Goal: Transaction & Acquisition: Purchase product/service

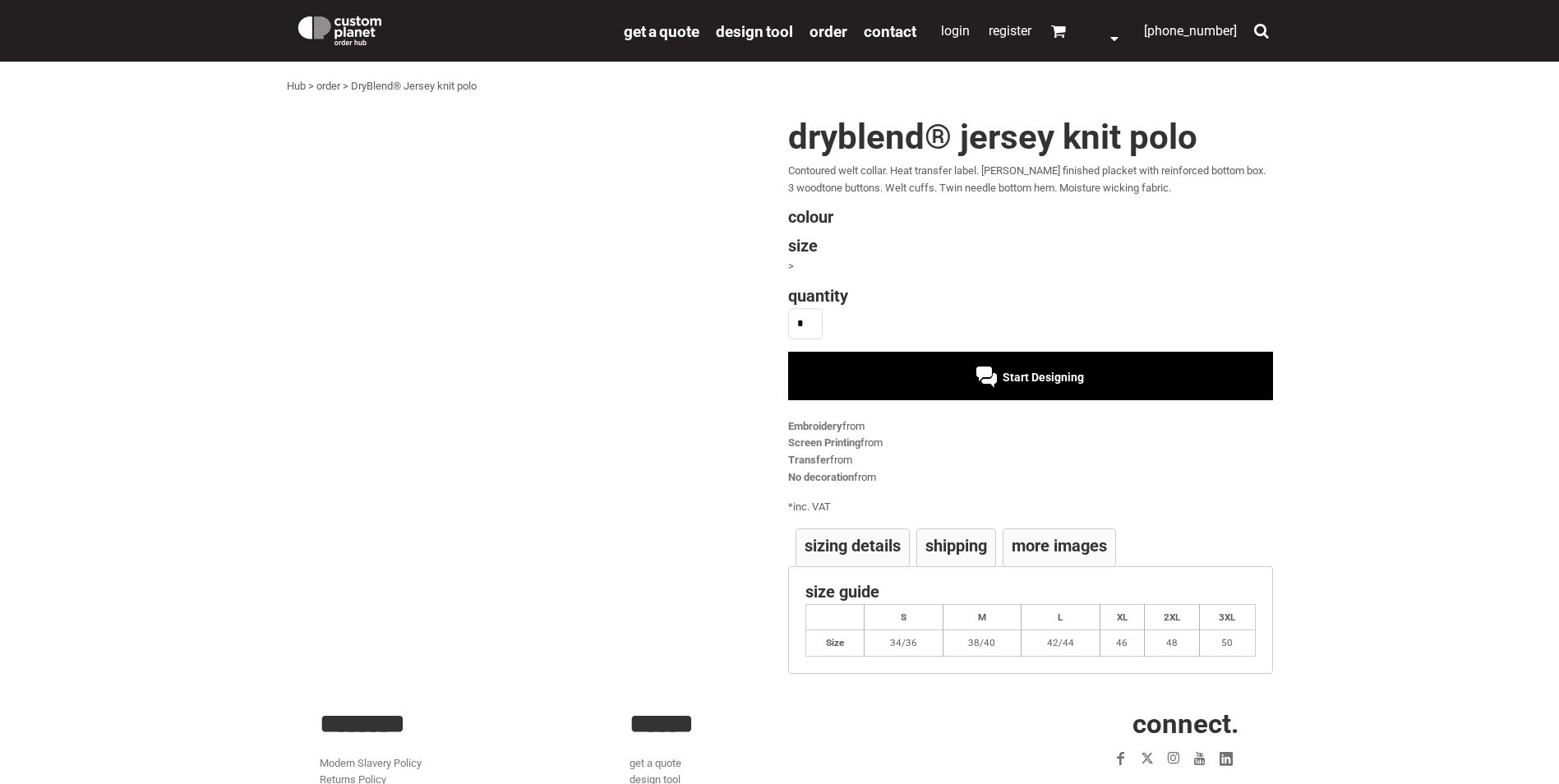
click at [899, 386] on div "DryBlend® Jersey knit polo Contoured welt collar. Heat transfer label. Clean fi…" at bounding box center [1026, 402] width 493 height 566
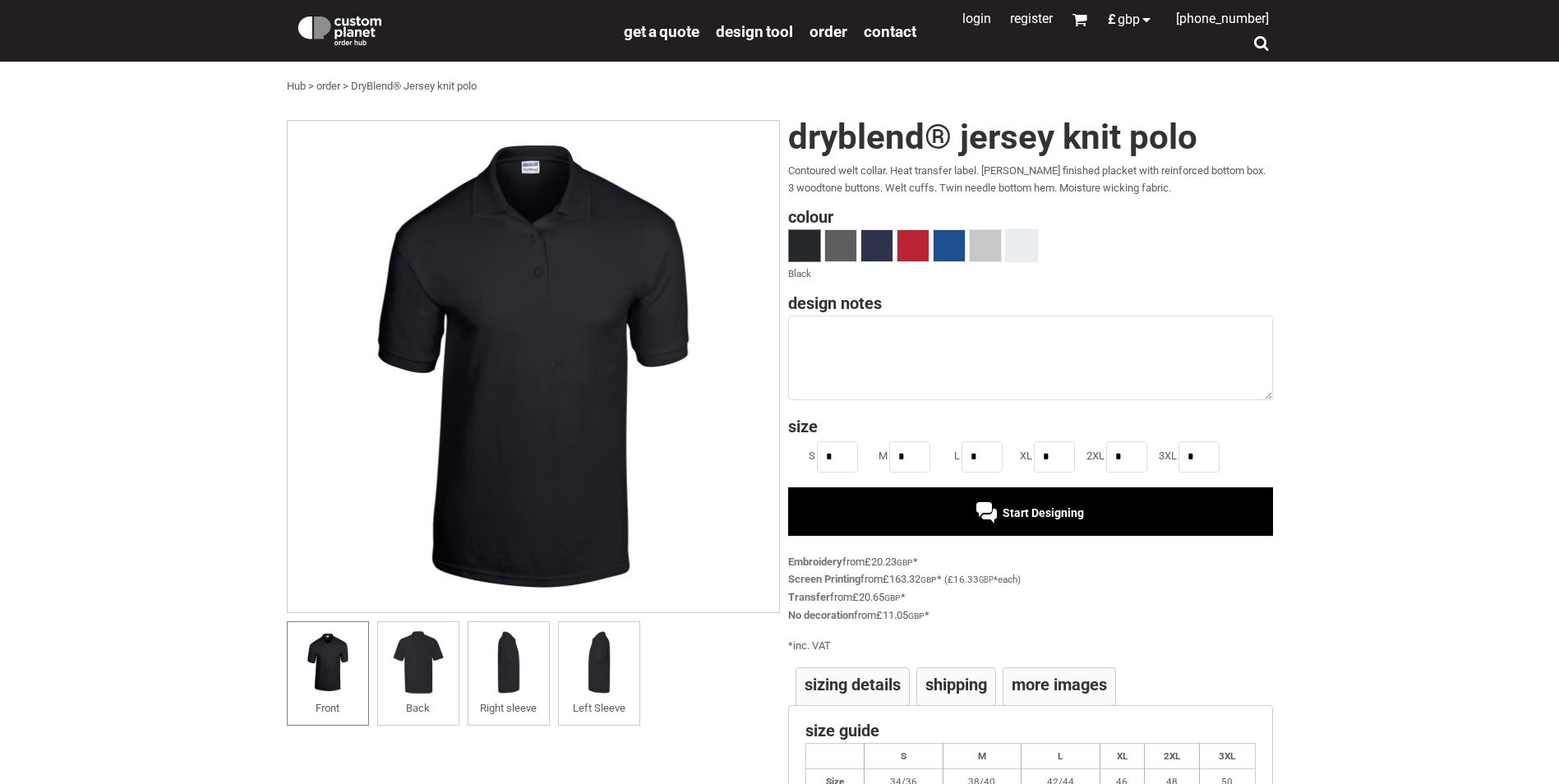
click at [856, 508] on div "Start Designing" at bounding box center [1030, 510] width 484 height 48
click at [914, 502] on div "Start Designing" at bounding box center [1030, 510] width 484 height 48
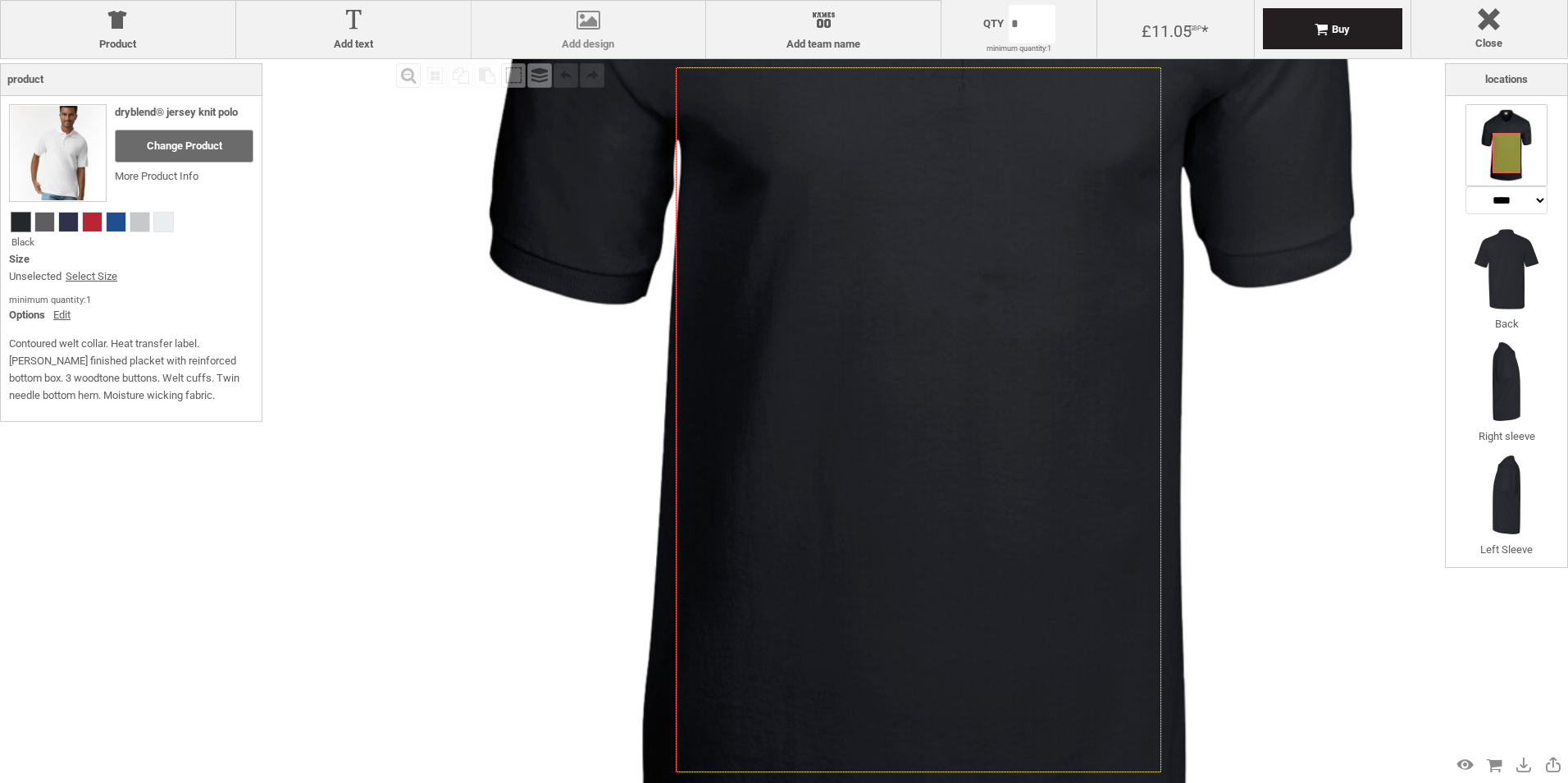
click at [551, 29] on div at bounding box center [589, 22] width 218 height 29
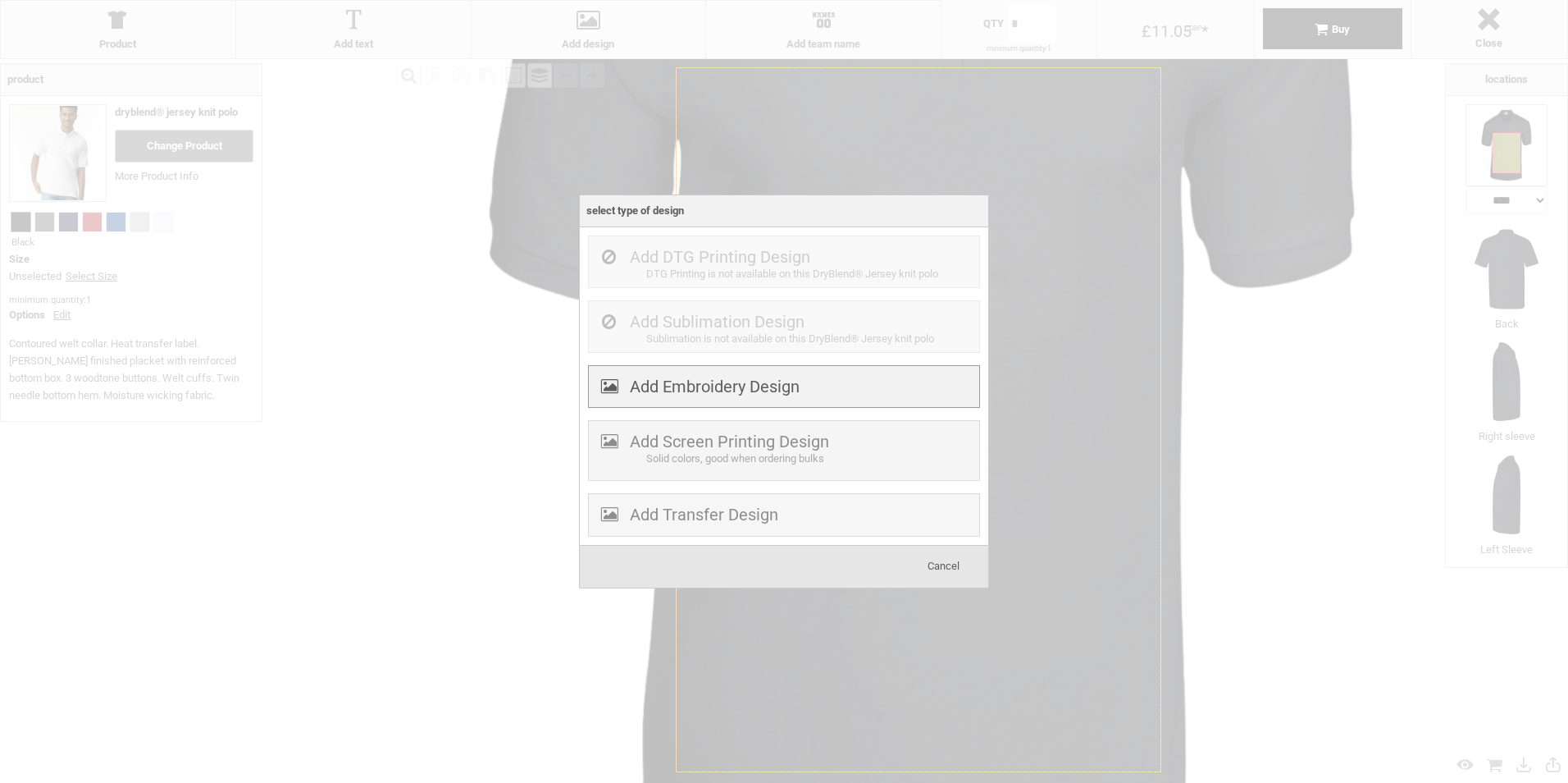
click at [734, 400] on div "Add Embroidery Design" at bounding box center [784, 387] width 392 height 43
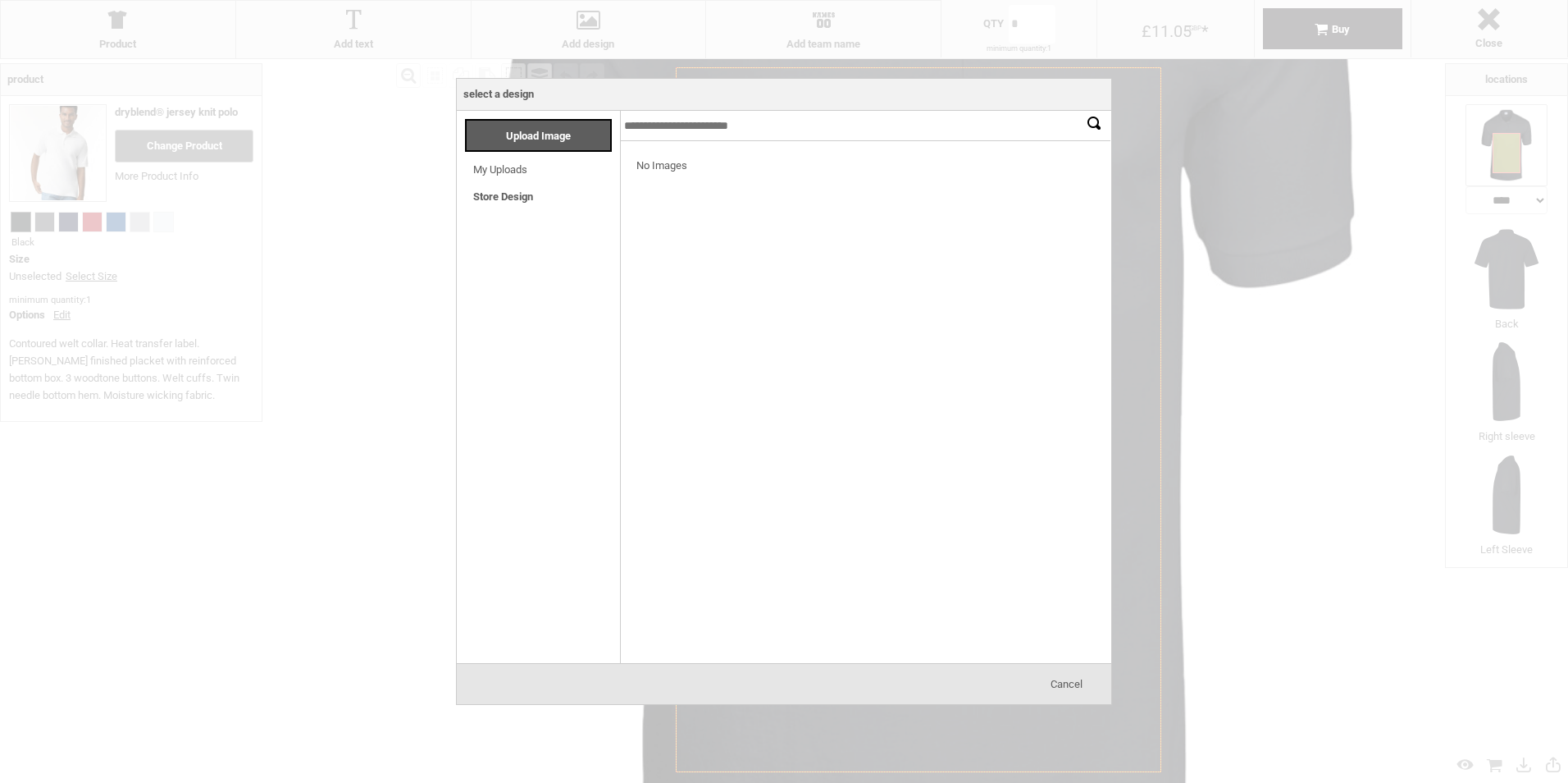
drag, startPoint x: 779, startPoint y: 260, endPoint x: 545, endPoint y: 177, distance: 248.3
click at [545, 177] on li "My Uploads Loading..." at bounding box center [542, 164] width 155 height 27
click at [518, 176] on link "My Uploads" at bounding box center [500, 170] width 54 height 12
click at [691, 183] on div "No Images" at bounding box center [866, 166] width 491 height 50
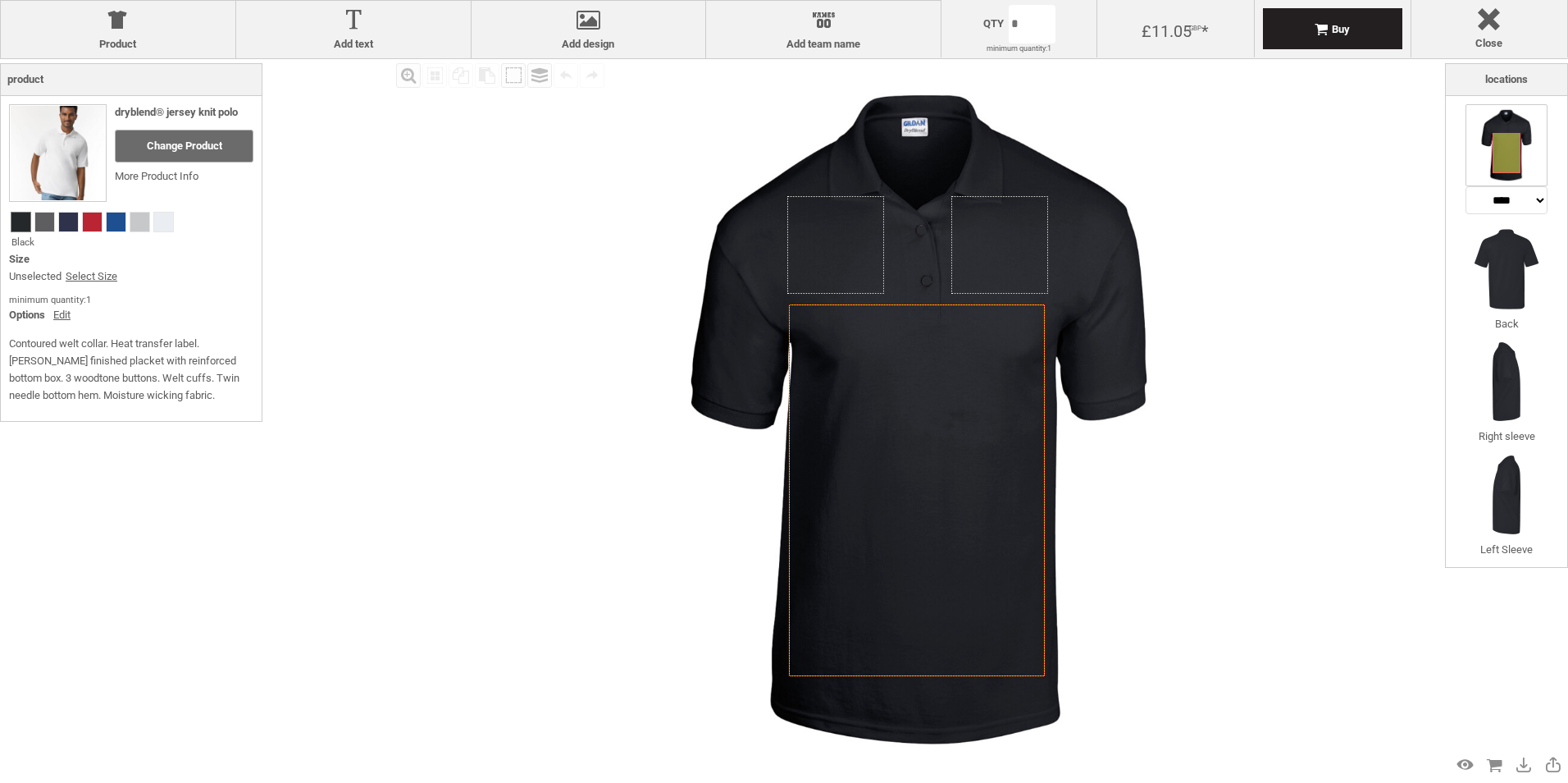
select select "*******"
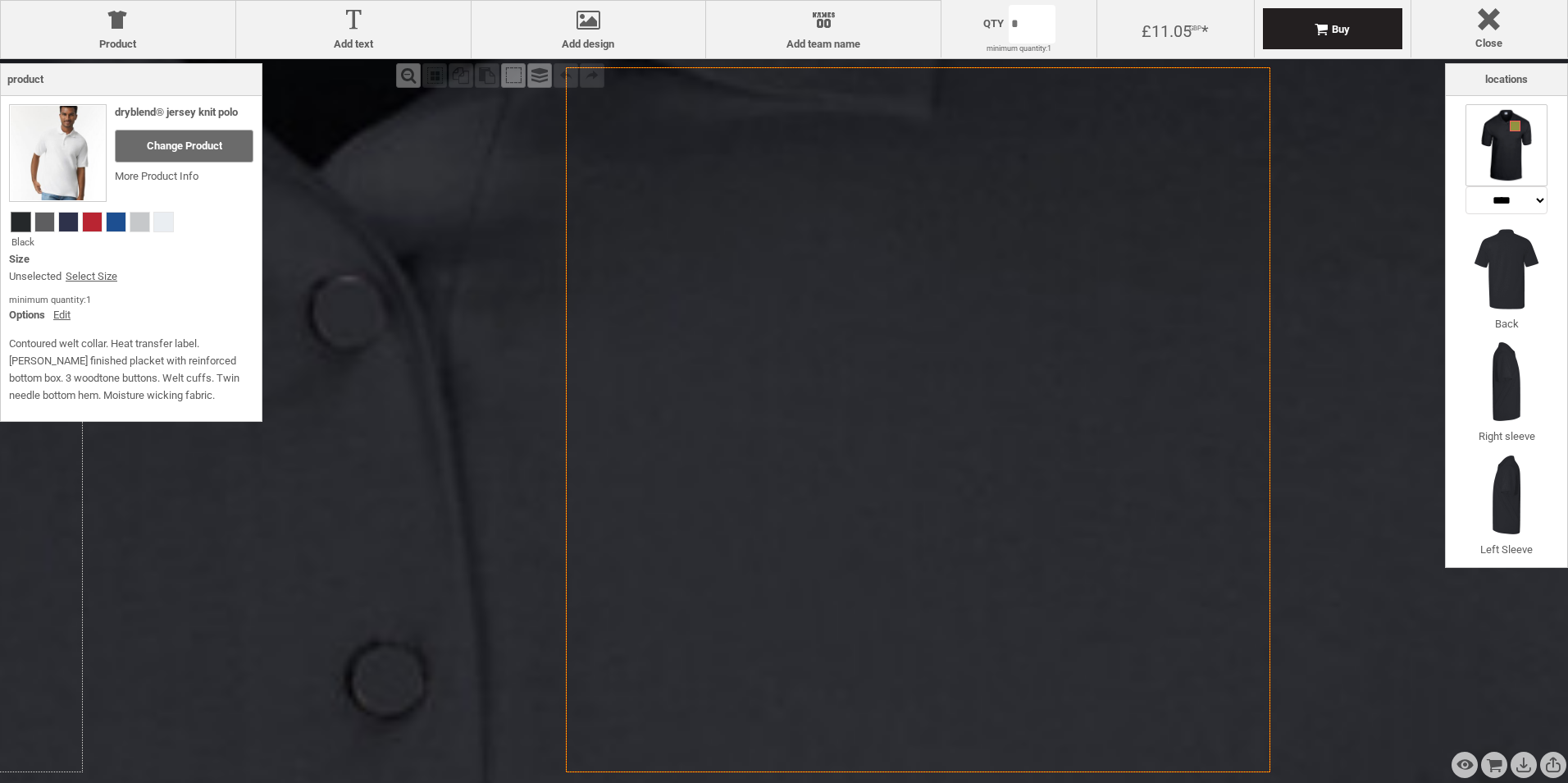
drag, startPoint x: 440, startPoint y: 155, endPoint x: 830, endPoint y: 210, distance: 393.9
click at [830, 210] on icon "Created with [PERSON_NAME] 2.1.2" at bounding box center [918, 420] width 704 height 704
click at [830, 209] on icon "Created with [PERSON_NAME] 2.1.2" at bounding box center [918, 420] width 704 height 704
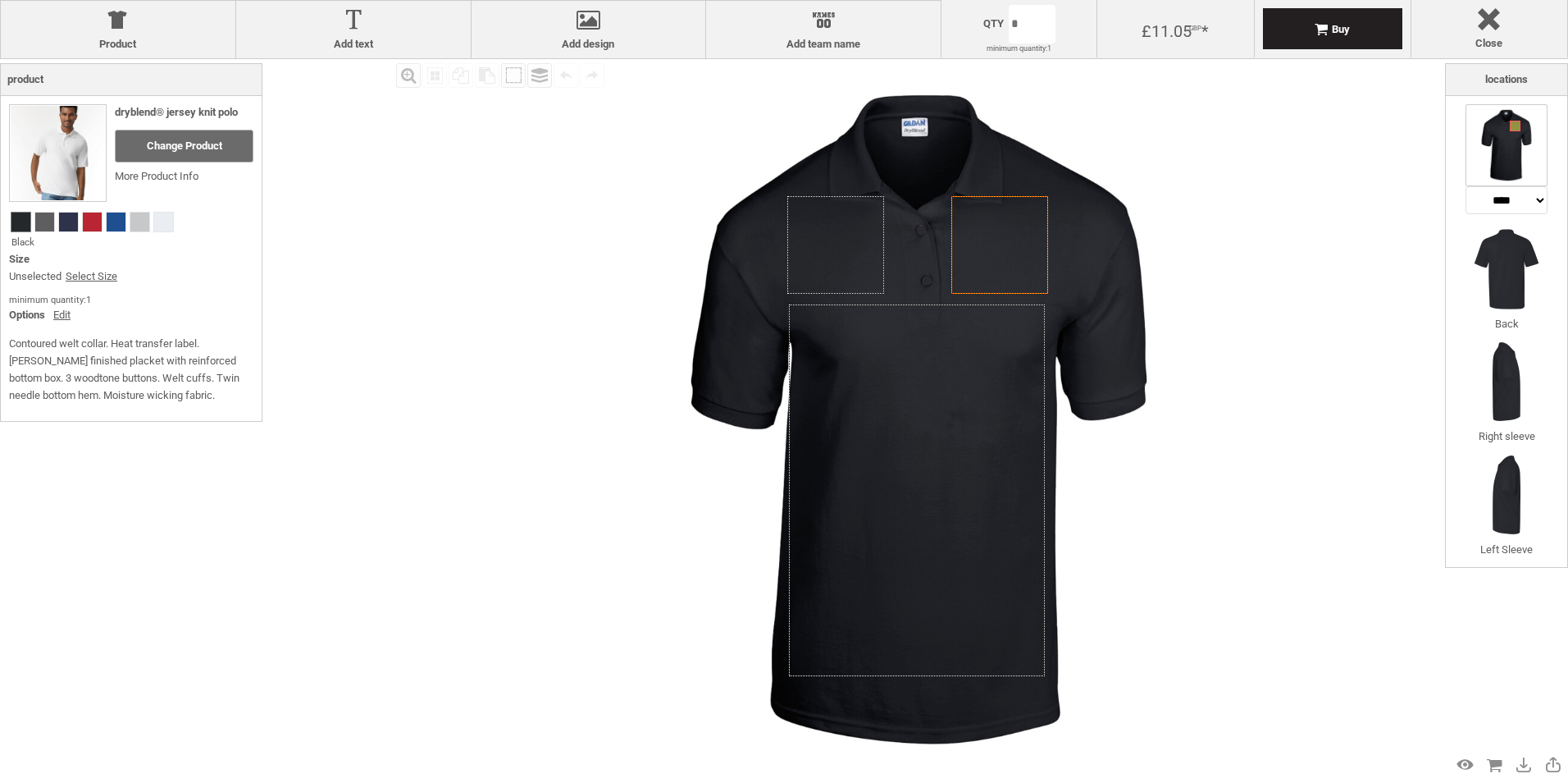
click at [324, 362] on div "Fill Background Zoom in Zoom out Select All Copy All Selected Paste Off On Grou…" at bounding box center [784, 450] width 1568 height 783
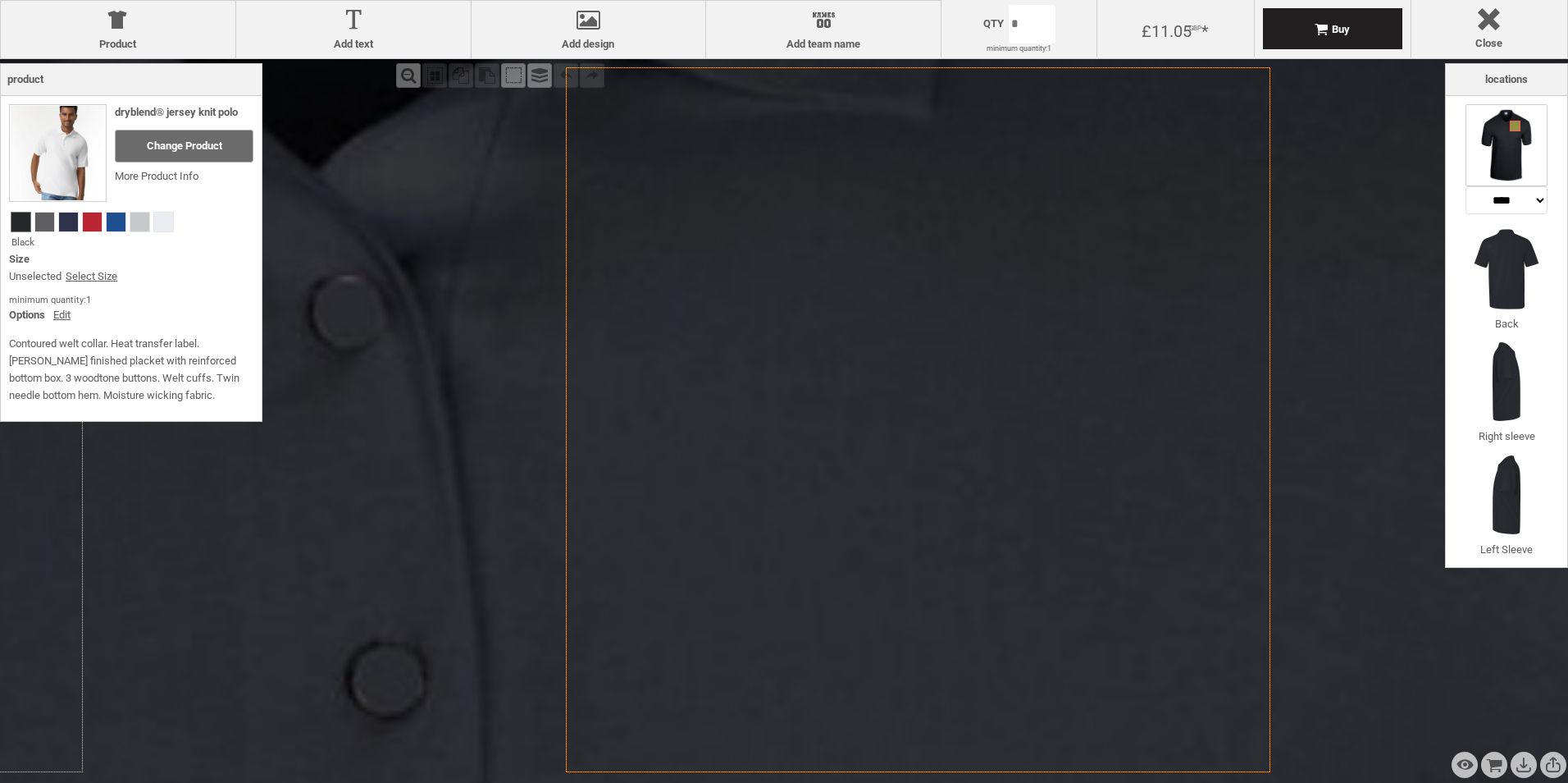
click at [982, 242] on icon "Created with [PERSON_NAME] 2.1.2" at bounding box center [918, 420] width 704 height 704
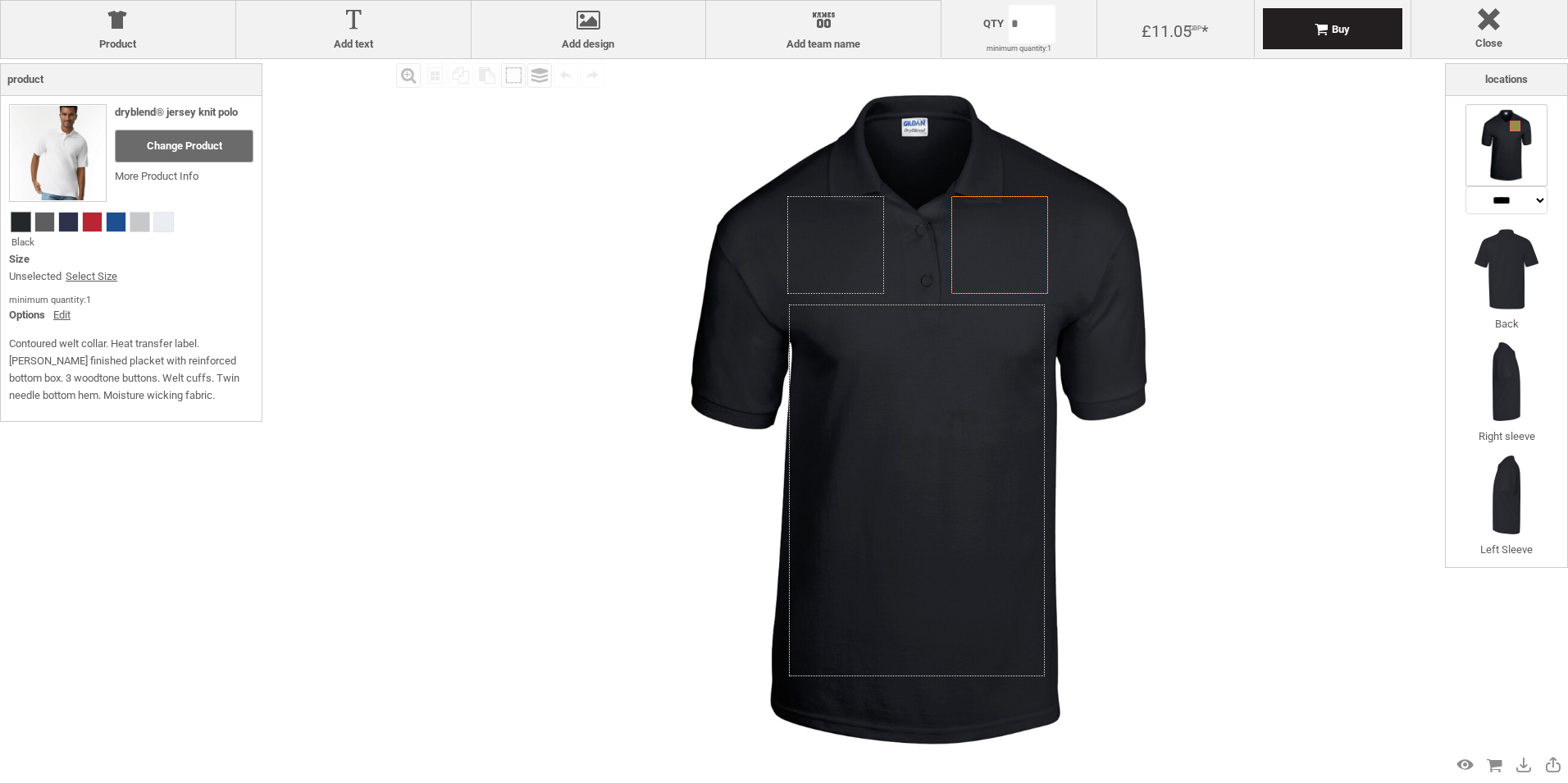
click at [286, 501] on div "Fill Background Zoom in Zoom out Select All Copy All Selected Paste Off On Grou…" at bounding box center [784, 450] width 1568 height 783
click at [608, 22] on div at bounding box center [589, 22] width 218 height 29
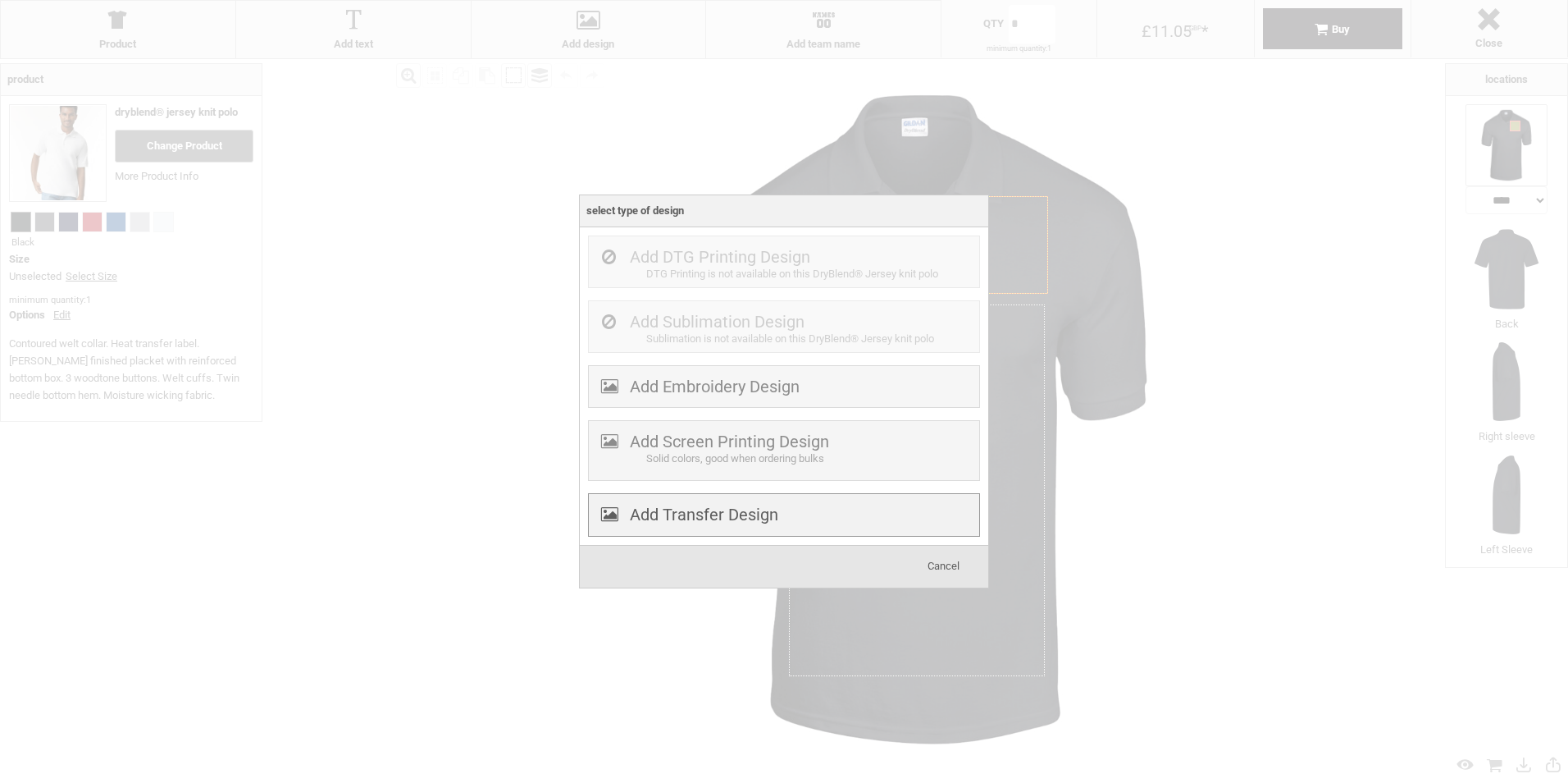
click at [665, 510] on label "Add Transfer Design" at bounding box center [704, 514] width 149 height 20
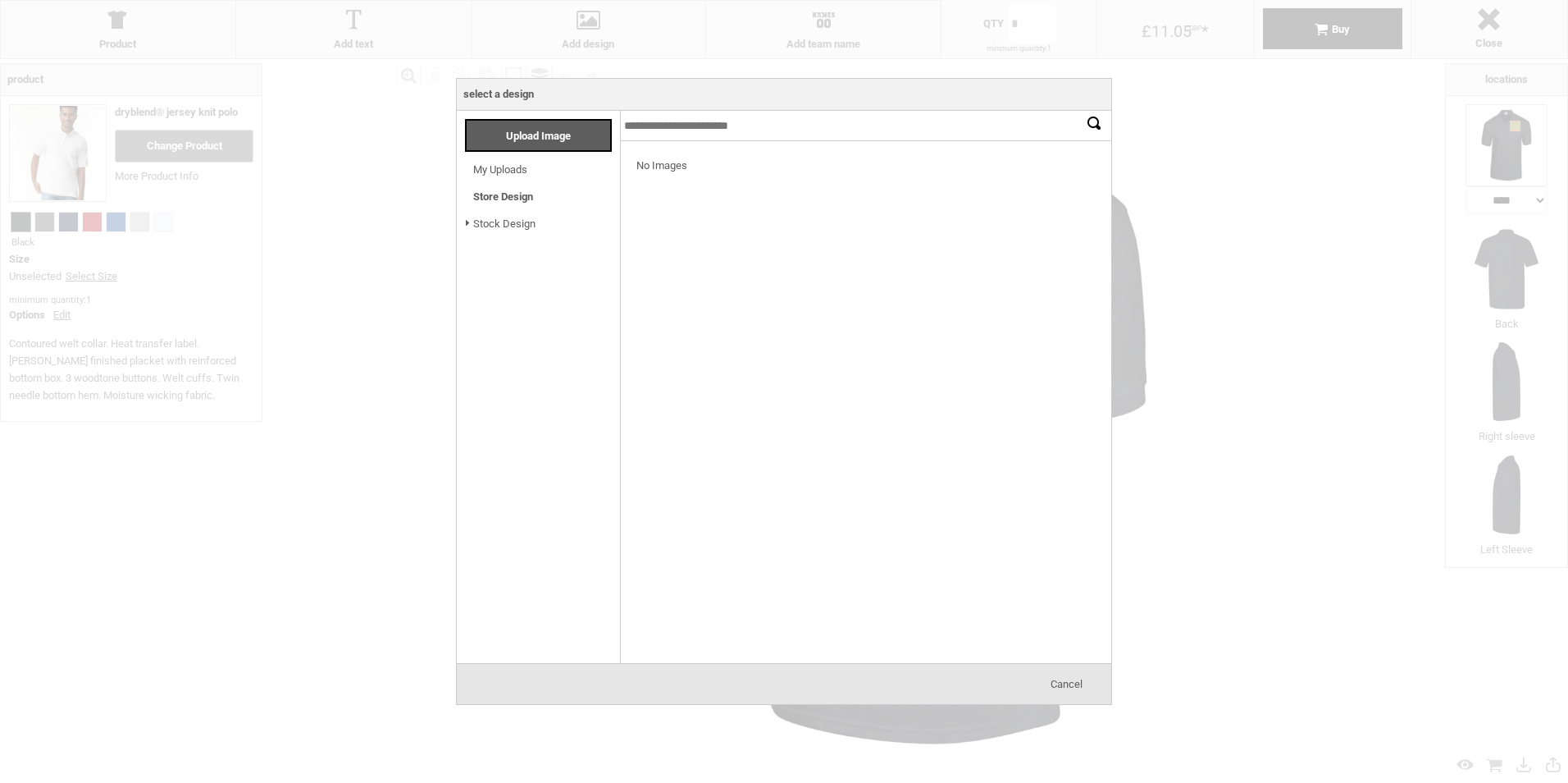
click at [544, 198] on li "Store Design Loading..." at bounding box center [542, 192] width 155 height 27
click at [510, 212] on li "Stock Design Loading..." at bounding box center [542, 220] width 155 height 28
click at [502, 222] on link "Stock Design" at bounding box center [504, 223] width 62 height 12
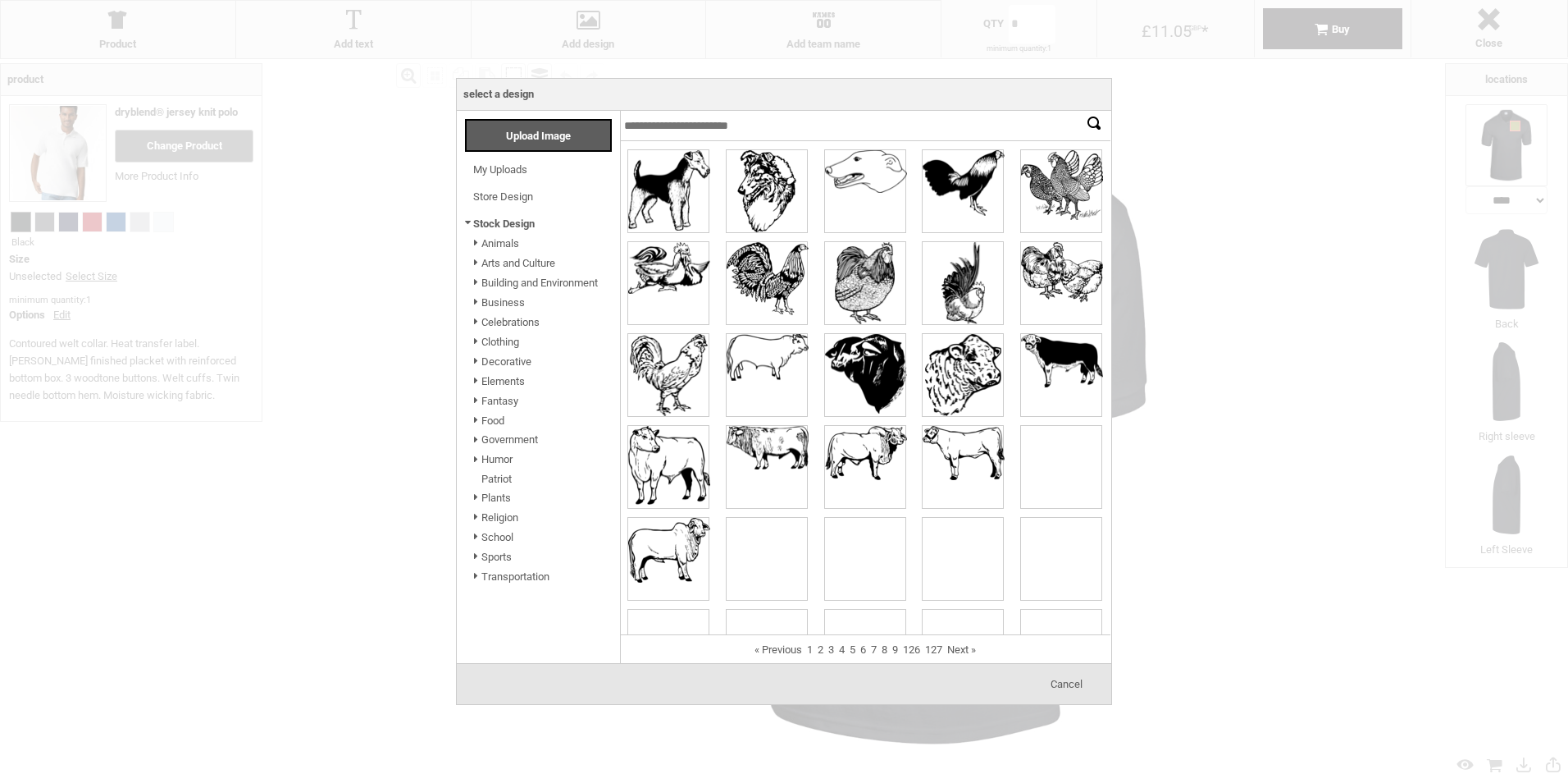
click at [693, 128] on input "text" at bounding box center [866, 125] width 491 height 30
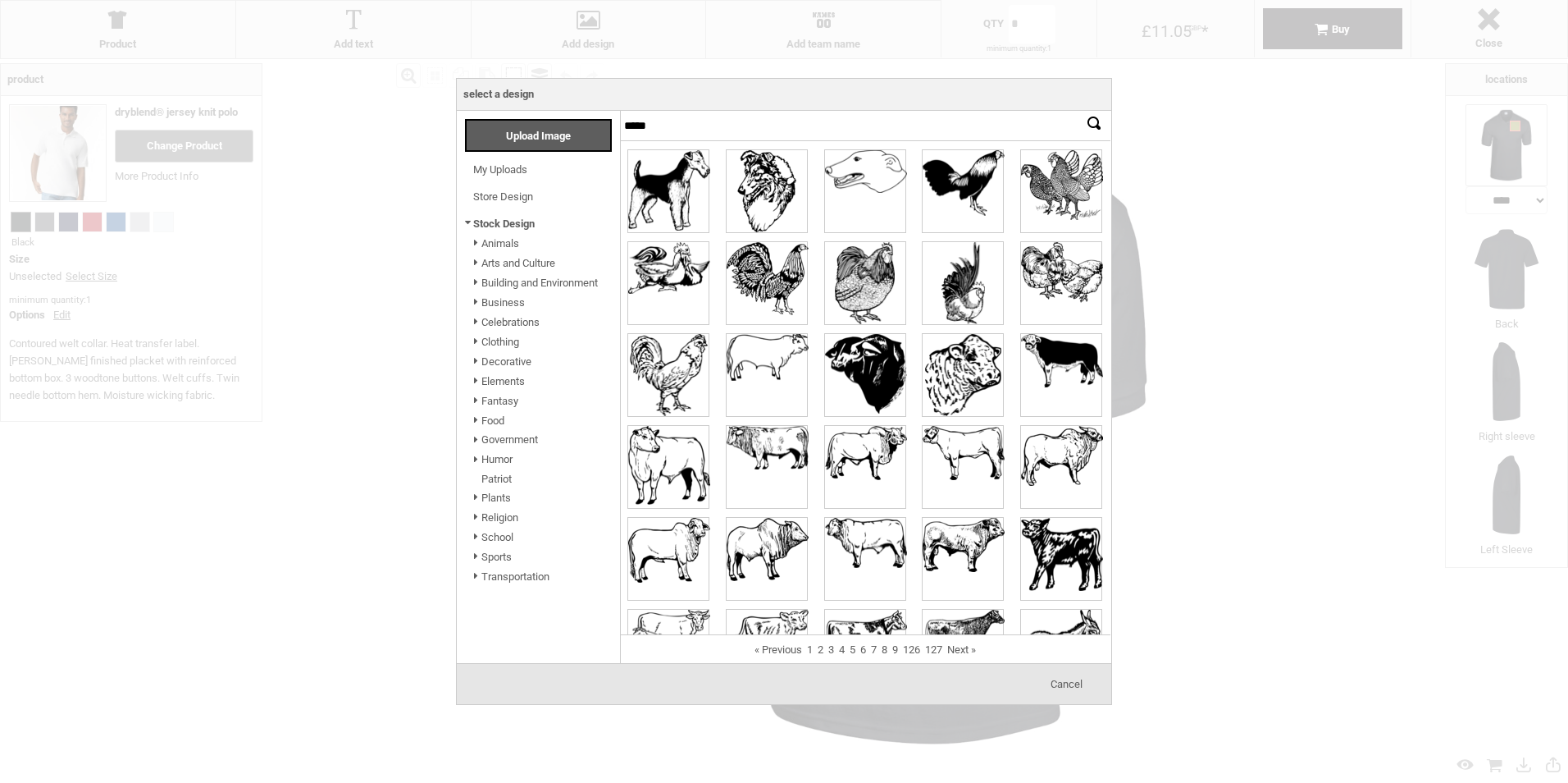
click at [1082, 111] on input "*******" at bounding box center [1094, 123] width 24 height 24
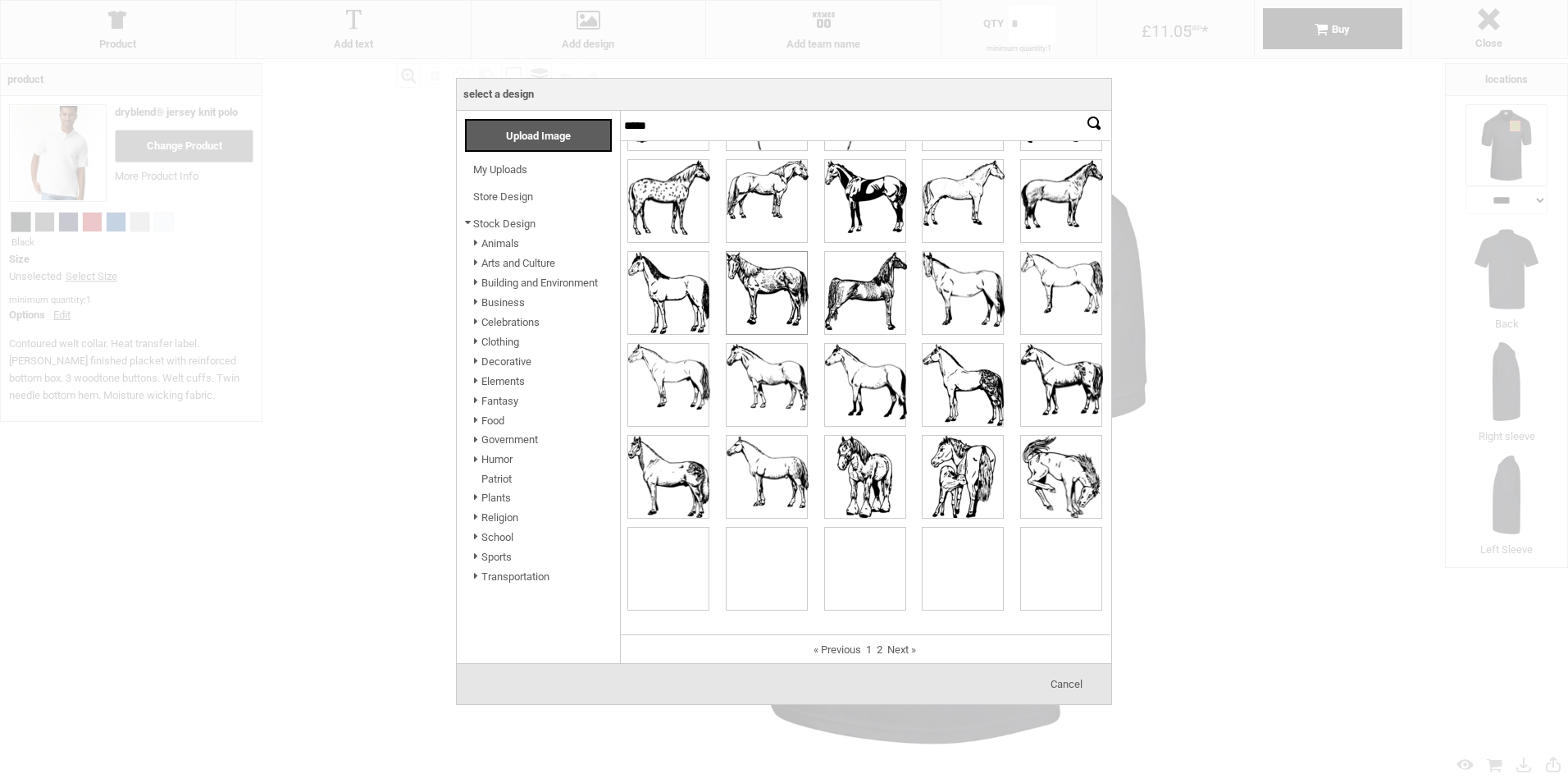
scroll to position [179, 0]
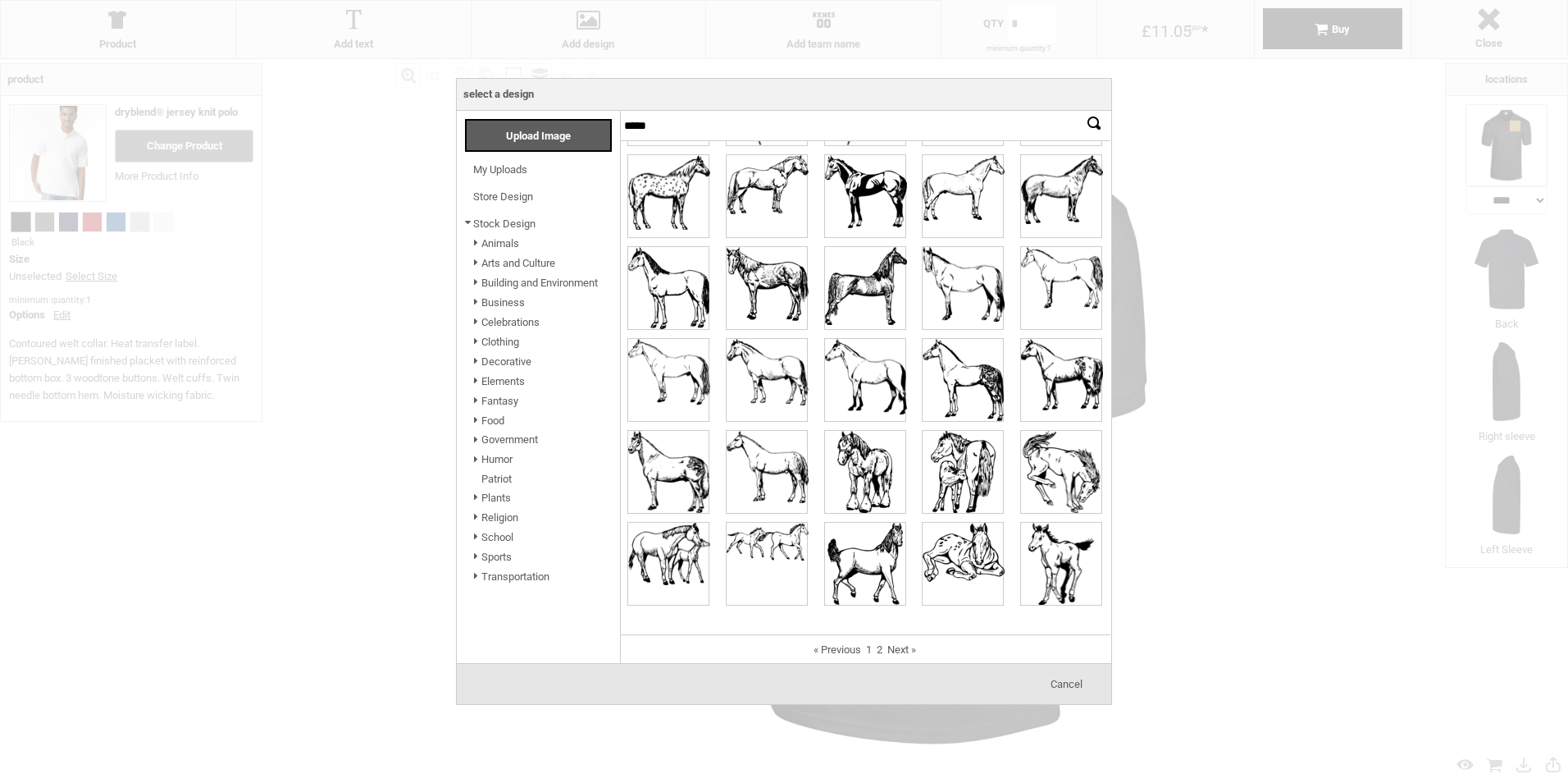
click at [846, 127] on input "*****" at bounding box center [866, 125] width 491 height 30
type input "*"
type input "*******"
click at [1082, 111] on input "*******" at bounding box center [1094, 123] width 24 height 24
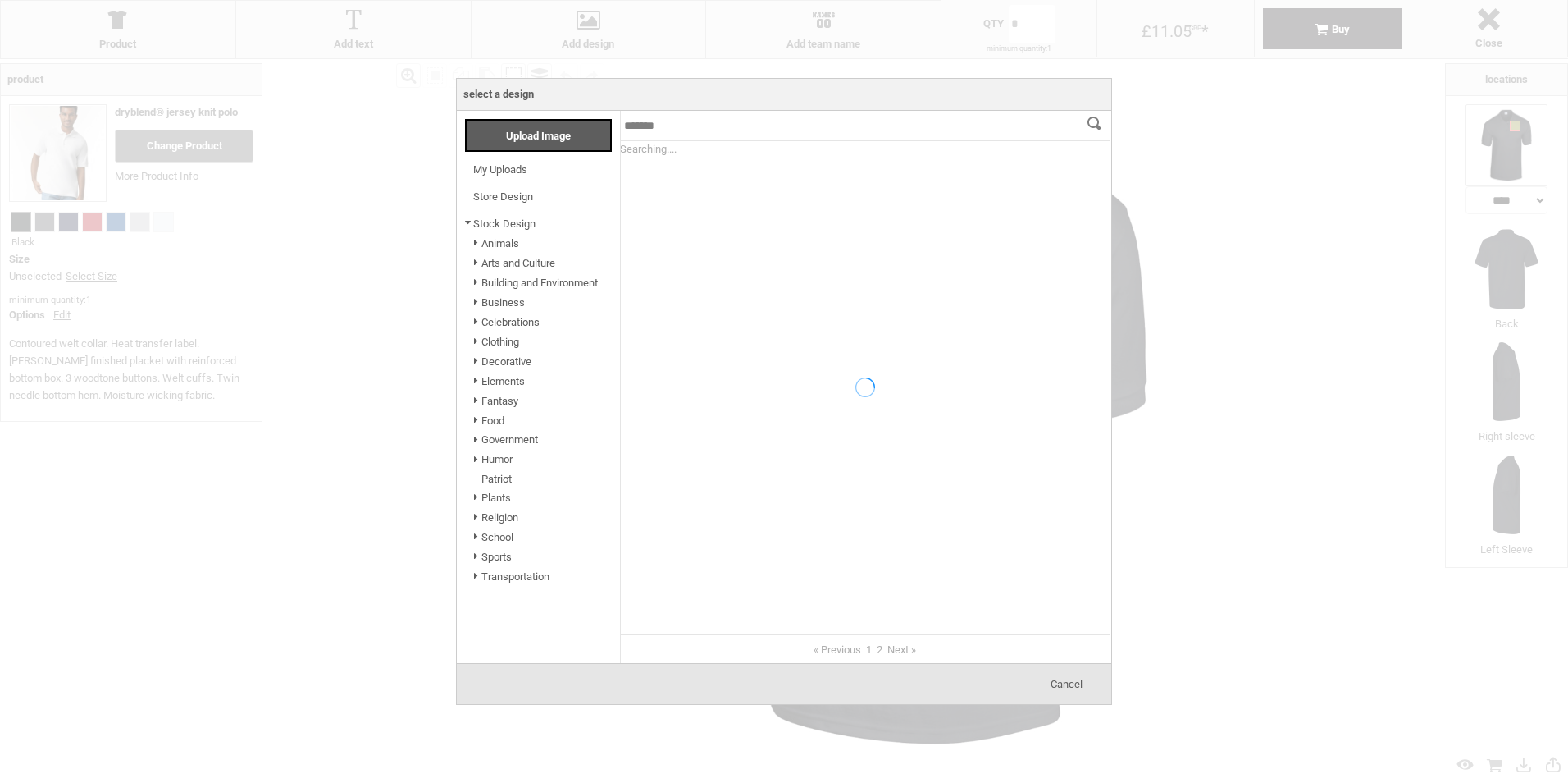
scroll to position [0, 0]
click at [486, 147] on div "Upload Image" at bounding box center [539, 135] width 147 height 33
click at [1331, 191] on div at bounding box center [784, 391] width 1568 height 783
click at [1072, 683] on span "Cancel" at bounding box center [1066, 684] width 32 height 12
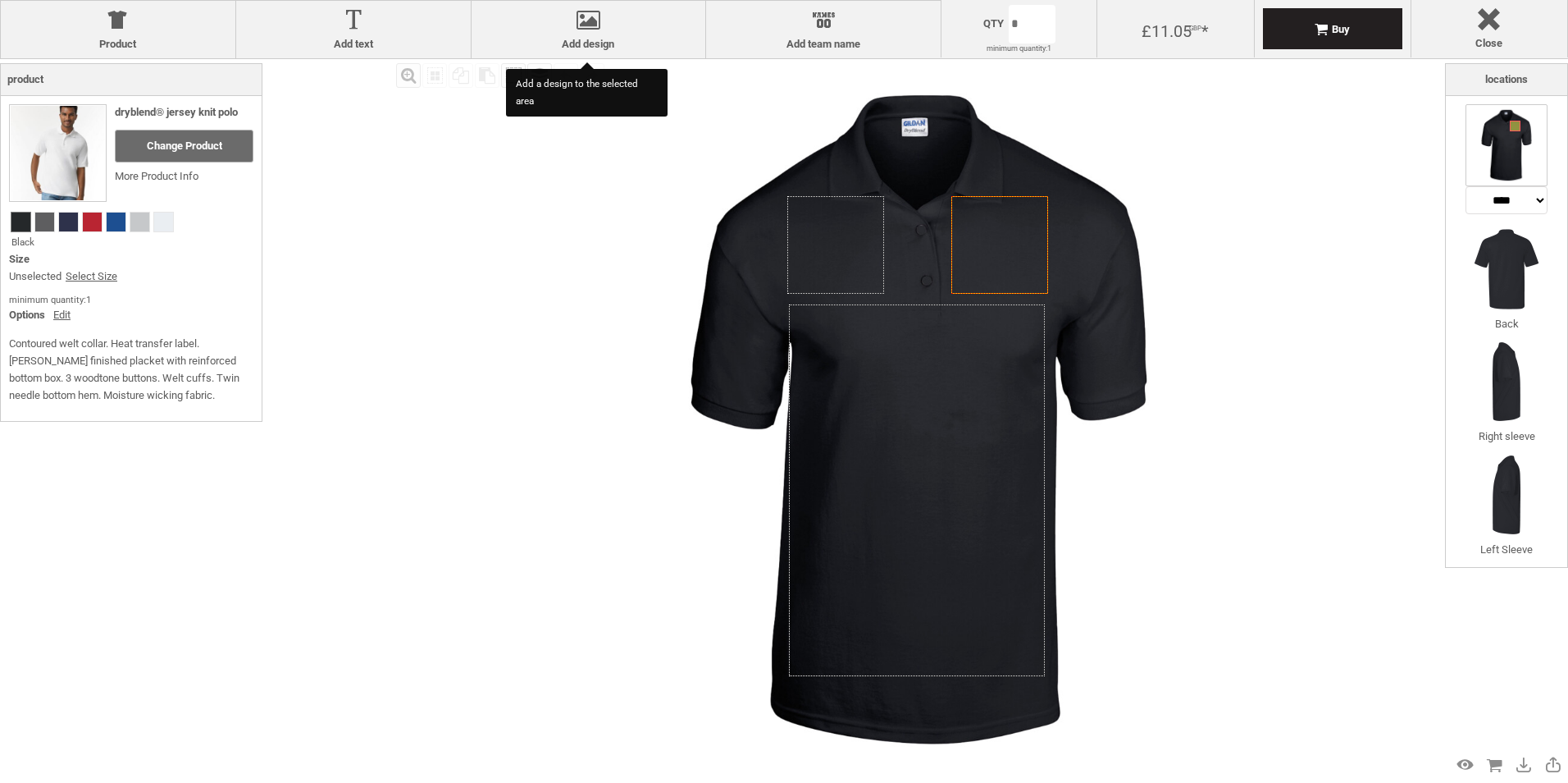
click at [609, 33] on div at bounding box center [589, 22] width 218 height 29
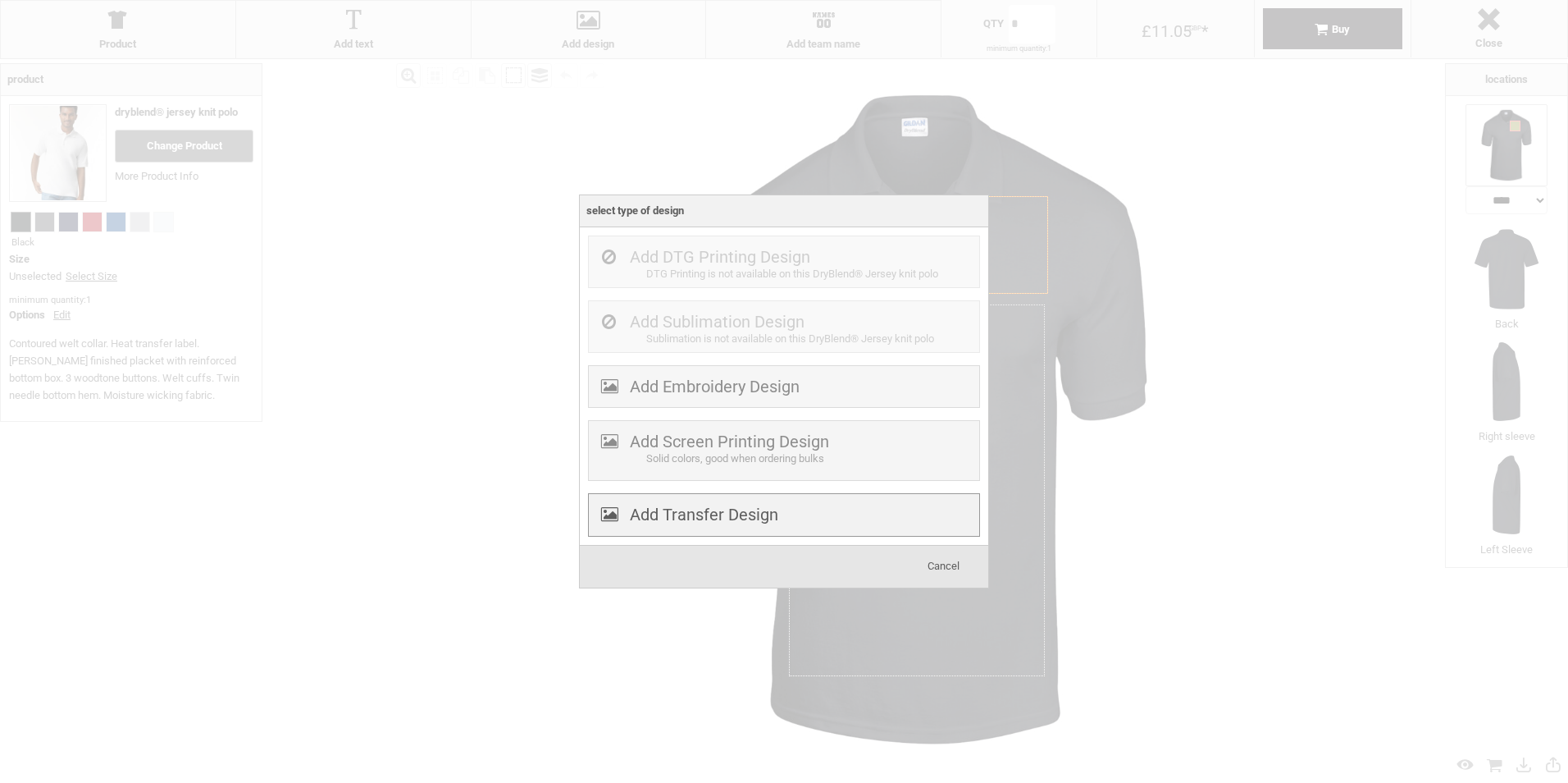
click at [701, 510] on label "Add Transfer Design" at bounding box center [704, 514] width 149 height 20
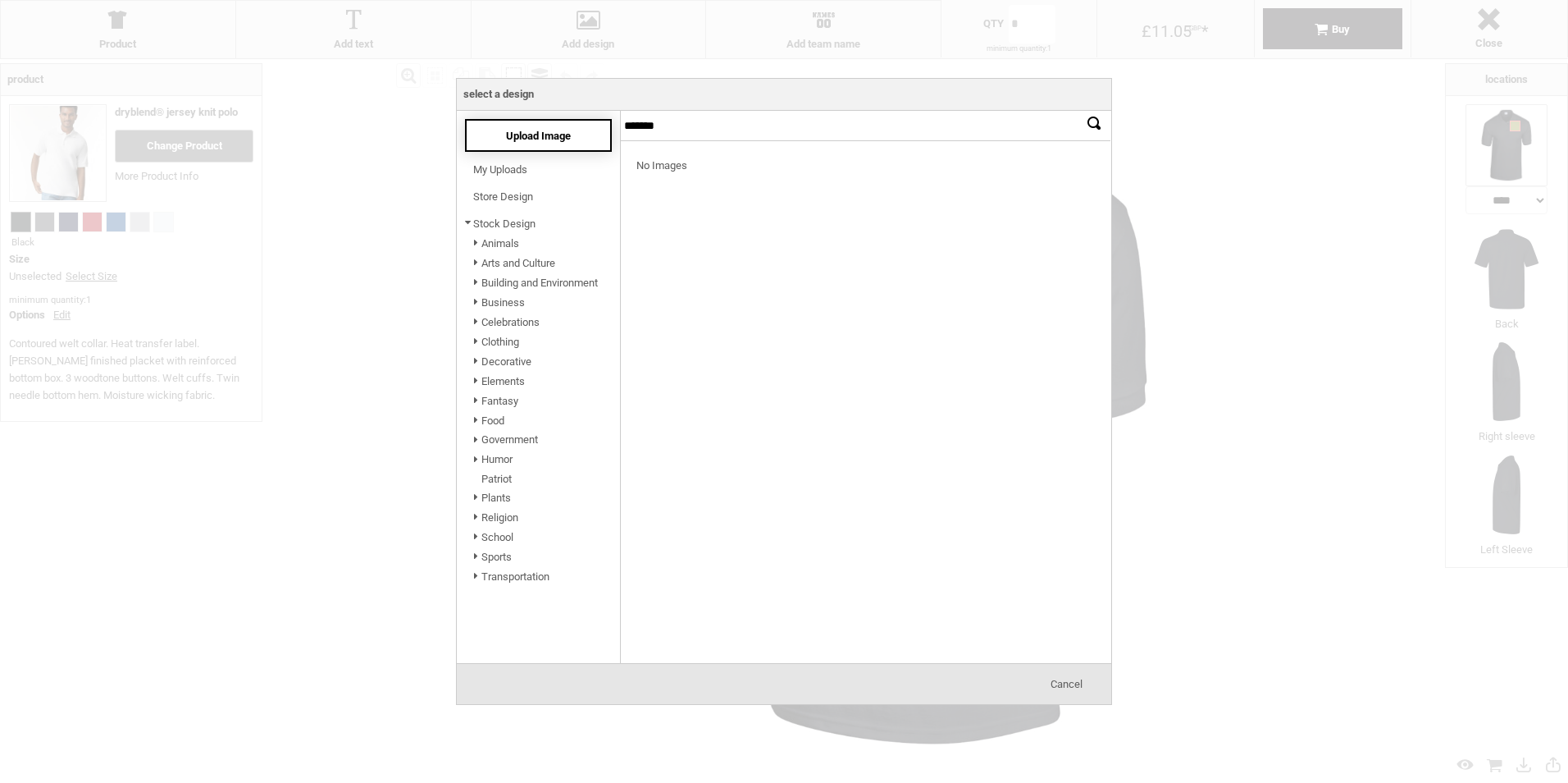
click at [508, 127] on div "Upload Image" at bounding box center [539, 135] width 147 height 33
drag, startPoint x: 1176, startPoint y: 157, endPoint x: 1136, endPoint y: 179, distance: 45.7
click at [1176, 158] on div at bounding box center [784, 391] width 1568 height 783
click at [1081, 686] on span "Cancel" at bounding box center [1066, 684] width 32 height 12
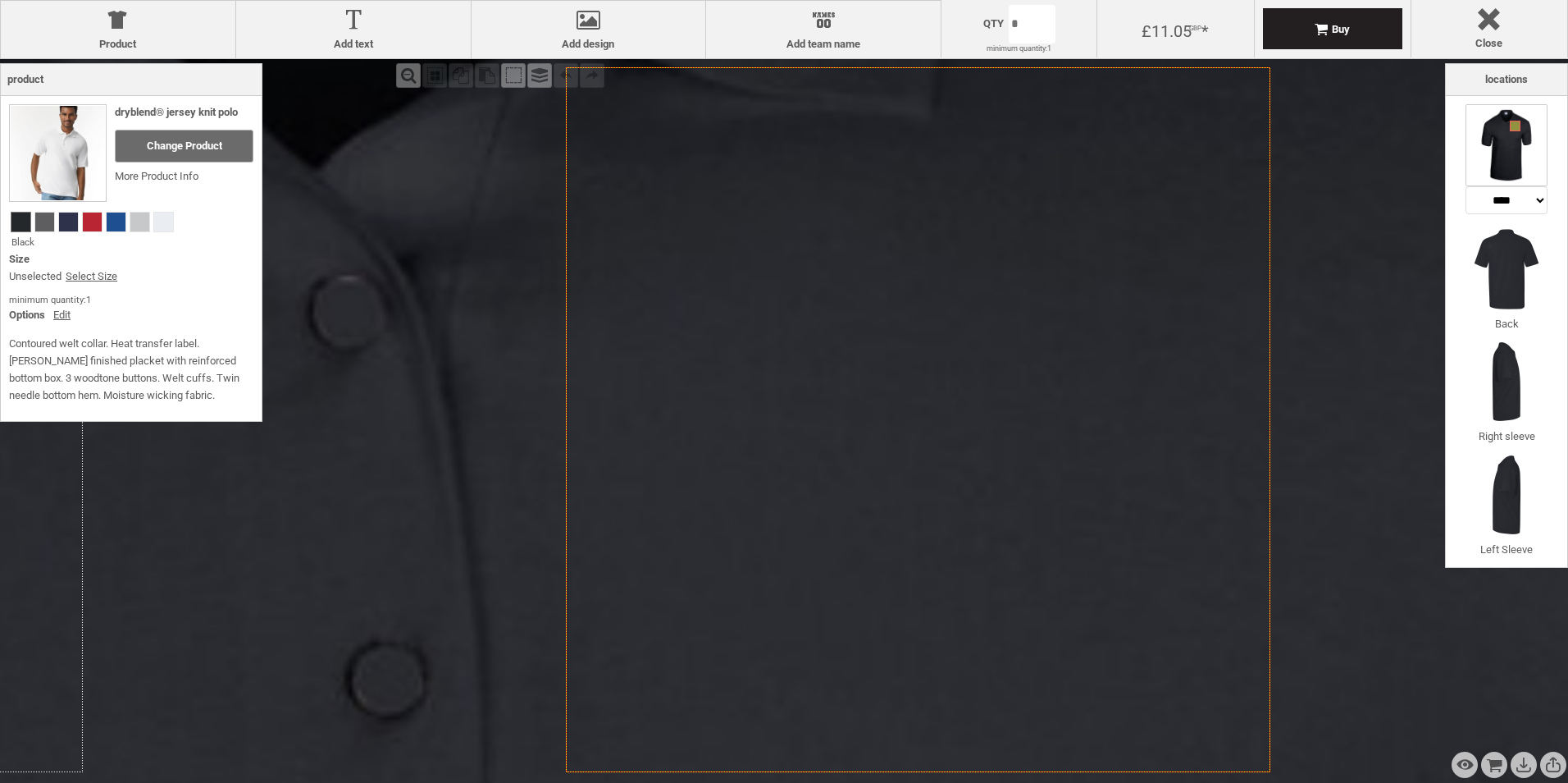
drag, startPoint x: 997, startPoint y: 260, endPoint x: 905, endPoint y: 356, distance: 133.0
click at [905, 356] on icon "Created with [PERSON_NAME] 2.1.2" at bounding box center [918, 420] width 704 height 704
click at [906, 354] on icon "Created with [PERSON_NAME] 2.1.2" at bounding box center [918, 420] width 704 height 704
click at [886, 329] on icon "Created with [PERSON_NAME] 2.1.2" at bounding box center [918, 420] width 704 height 704
drag, startPoint x: 886, startPoint y: 324, endPoint x: 865, endPoint y: 245, distance: 81.7
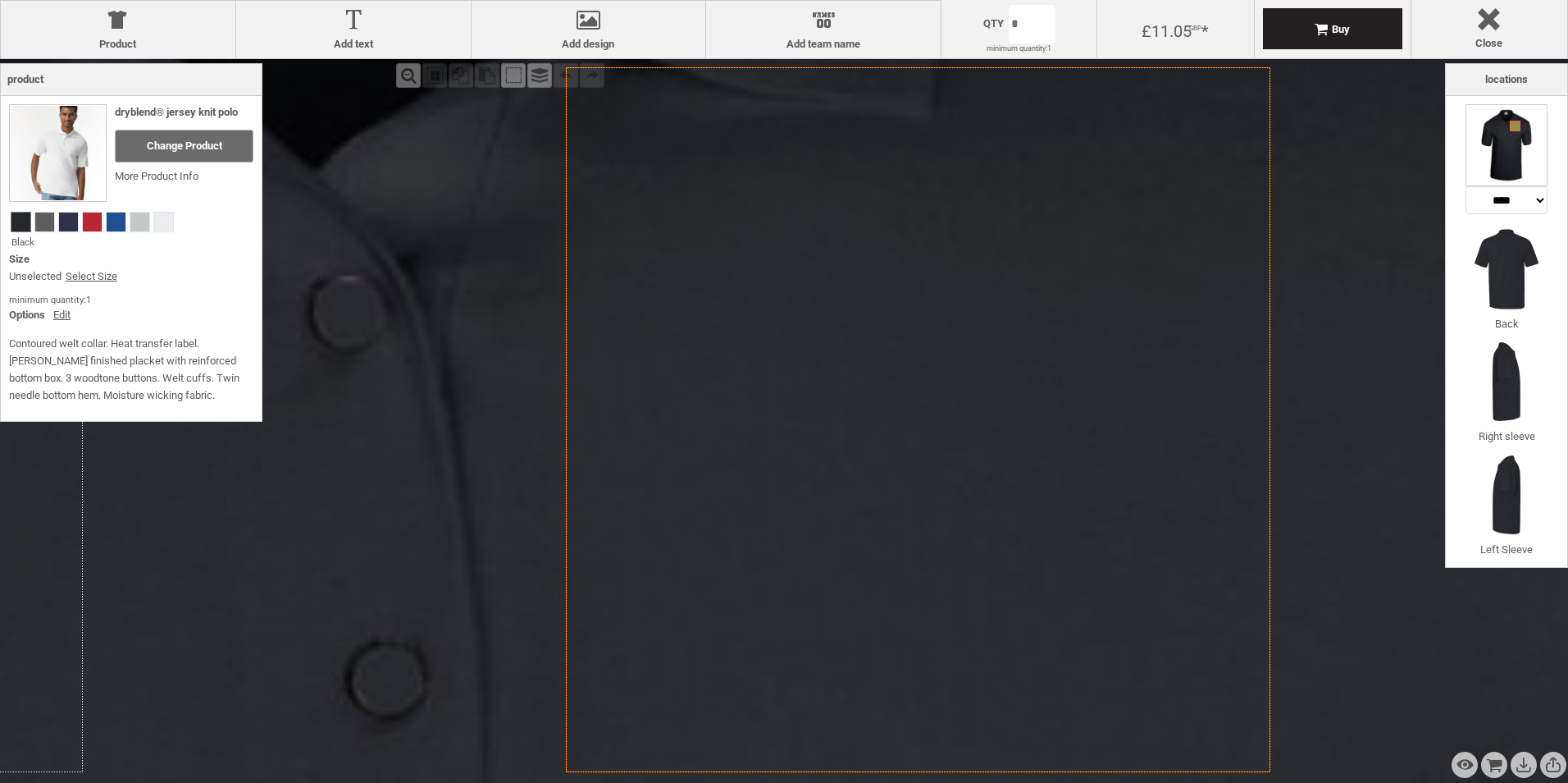
click at [865, 245] on icon "Created with [PERSON_NAME] 2.1.2" at bounding box center [918, 420] width 704 height 704
drag, startPoint x: 579, startPoint y: 29, endPoint x: 566, endPoint y: 32, distance: 13.3
click at [577, 28] on div at bounding box center [589, 22] width 218 height 29
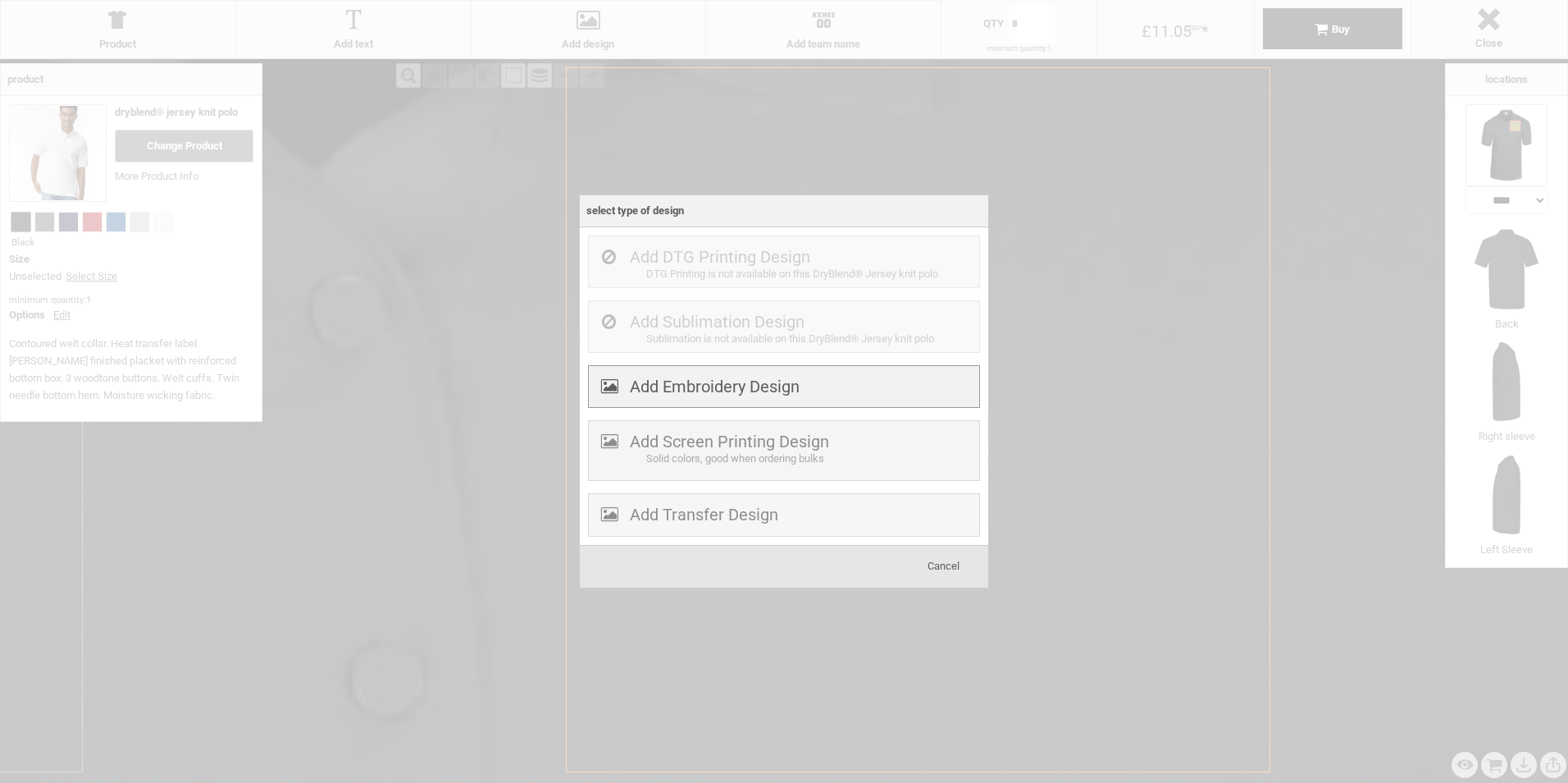
click at [684, 385] on label "Add Embroidery Design" at bounding box center [714, 386] width 170 height 20
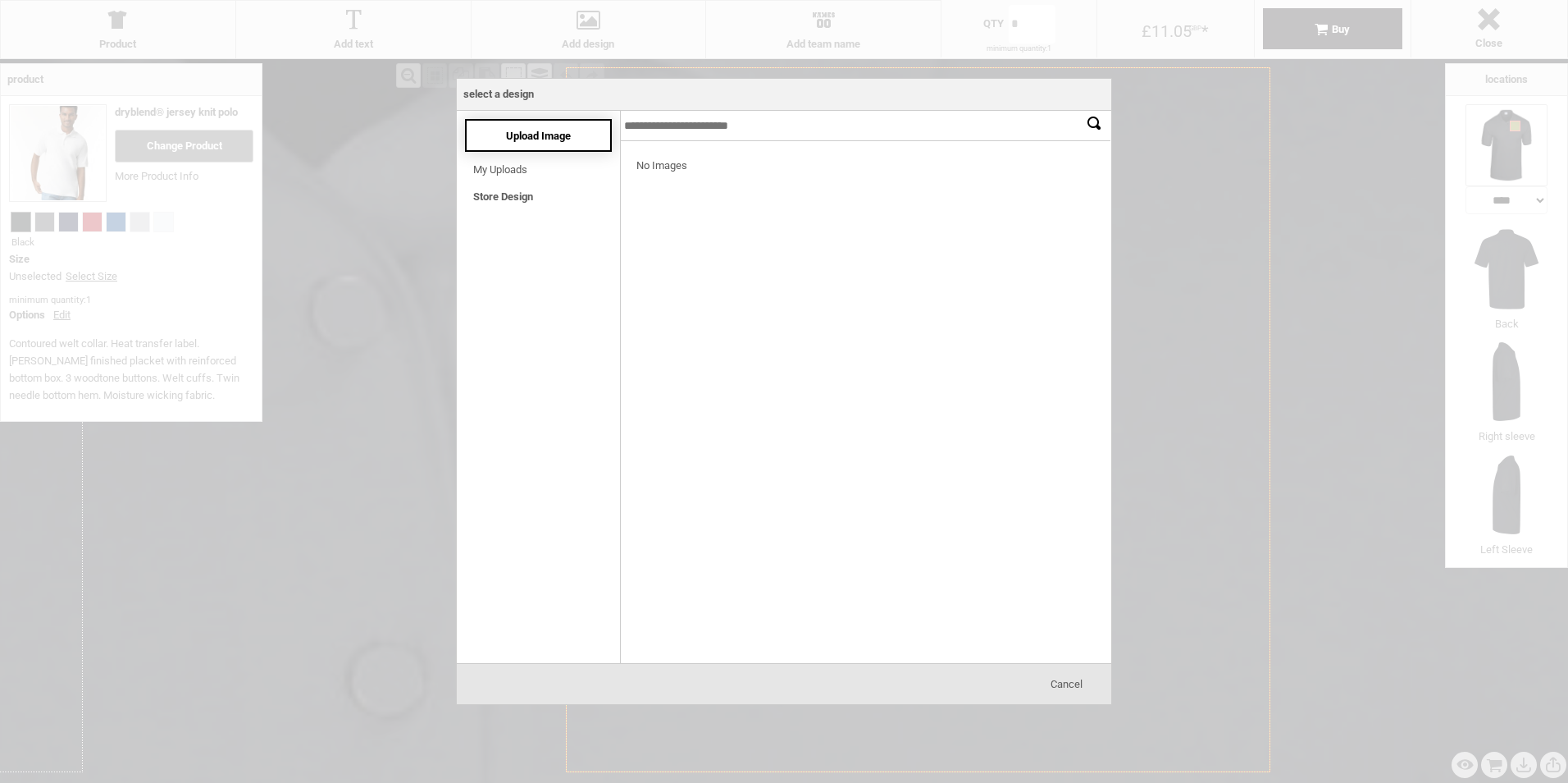
click at [527, 134] on span "Upload Image" at bounding box center [538, 136] width 65 height 12
click at [502, 127] on div "Upload Image" at bounding box center [539, 135] width 147 height 33
click at [1168, 162] on div at bounding box center [784, 391] width 1568 height 783
click at [588, 133] on div "Upload Image" at bounding box center [539, 135] width 147 height 33
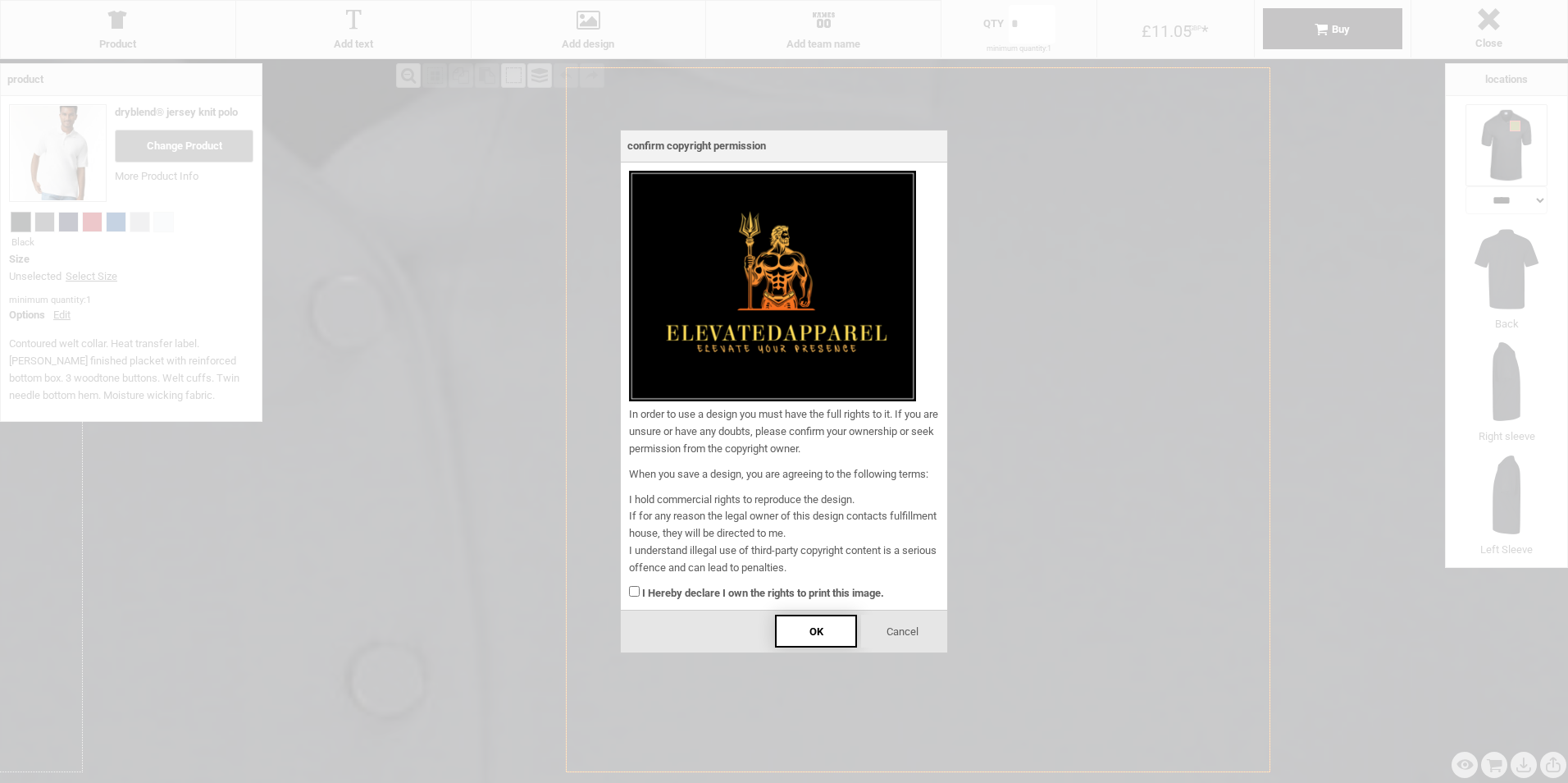
click at [815, 625] on span "OK" at bounding box center [816, 631] width 14 height 12
click at [637, 583] on div "I Hereby declare I own the rights to print this image." at bounding box center [784, 589] width 310 height 25
click at [808, 637] on div "OK" at bounding box center [816, 631] width 82 height 33
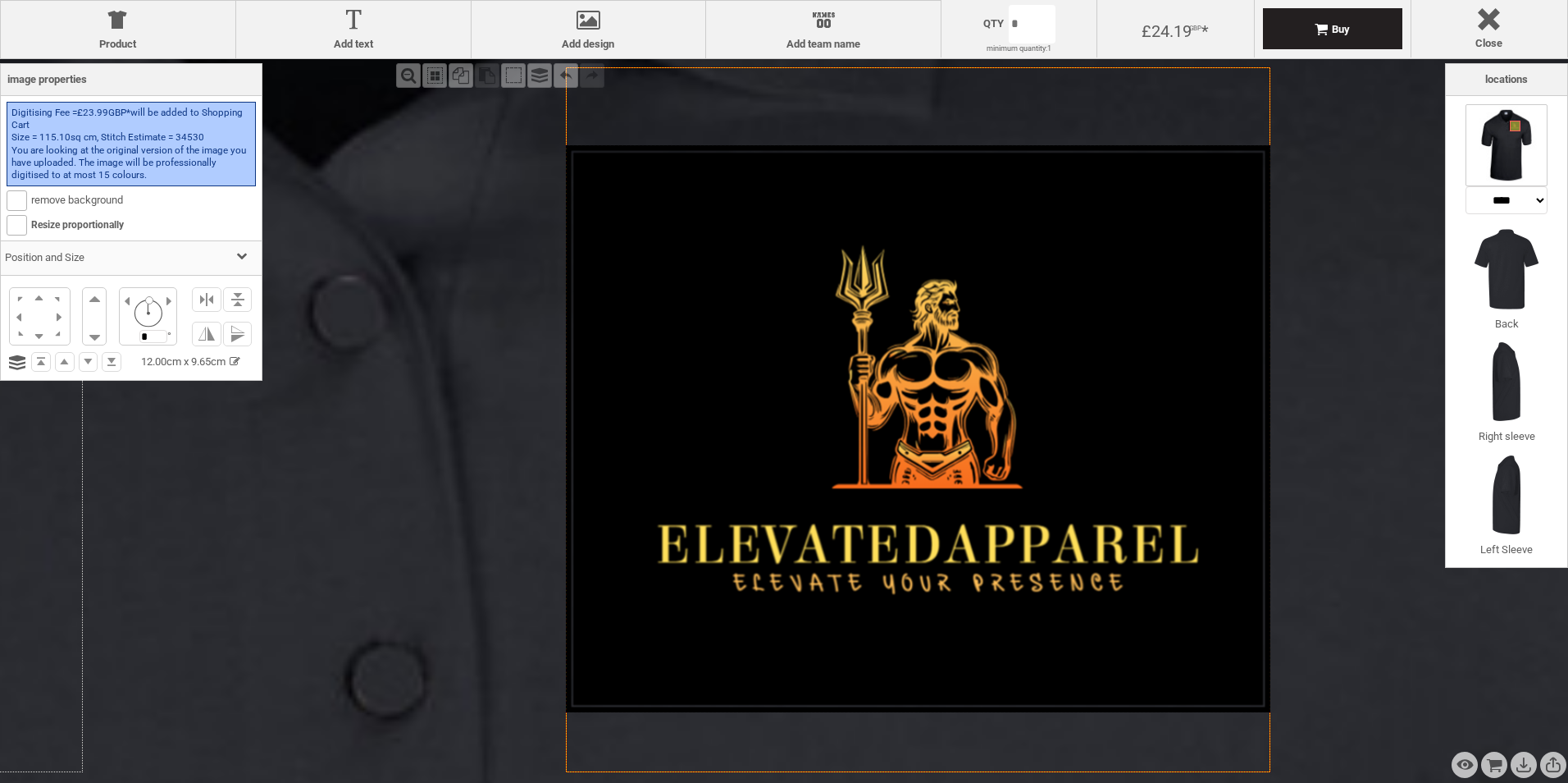
drag, startPoint x: 1099, startPoint y: 513, endPoint x: 829, endPoint y: 477, distance: 272.4
click at [829, 477] on div at bounding box center [918, 428] width 704 height 567
click at [13, 203] on b at bounding box center [17, 201] width 19 height 19
drag, startPoint x: 653, startPoint y: 365, endPoint x: 9, endPoint y: 196, distance: 665.8
click at [9, 196] on b at bounding box center [17, 201] width 19 height 19
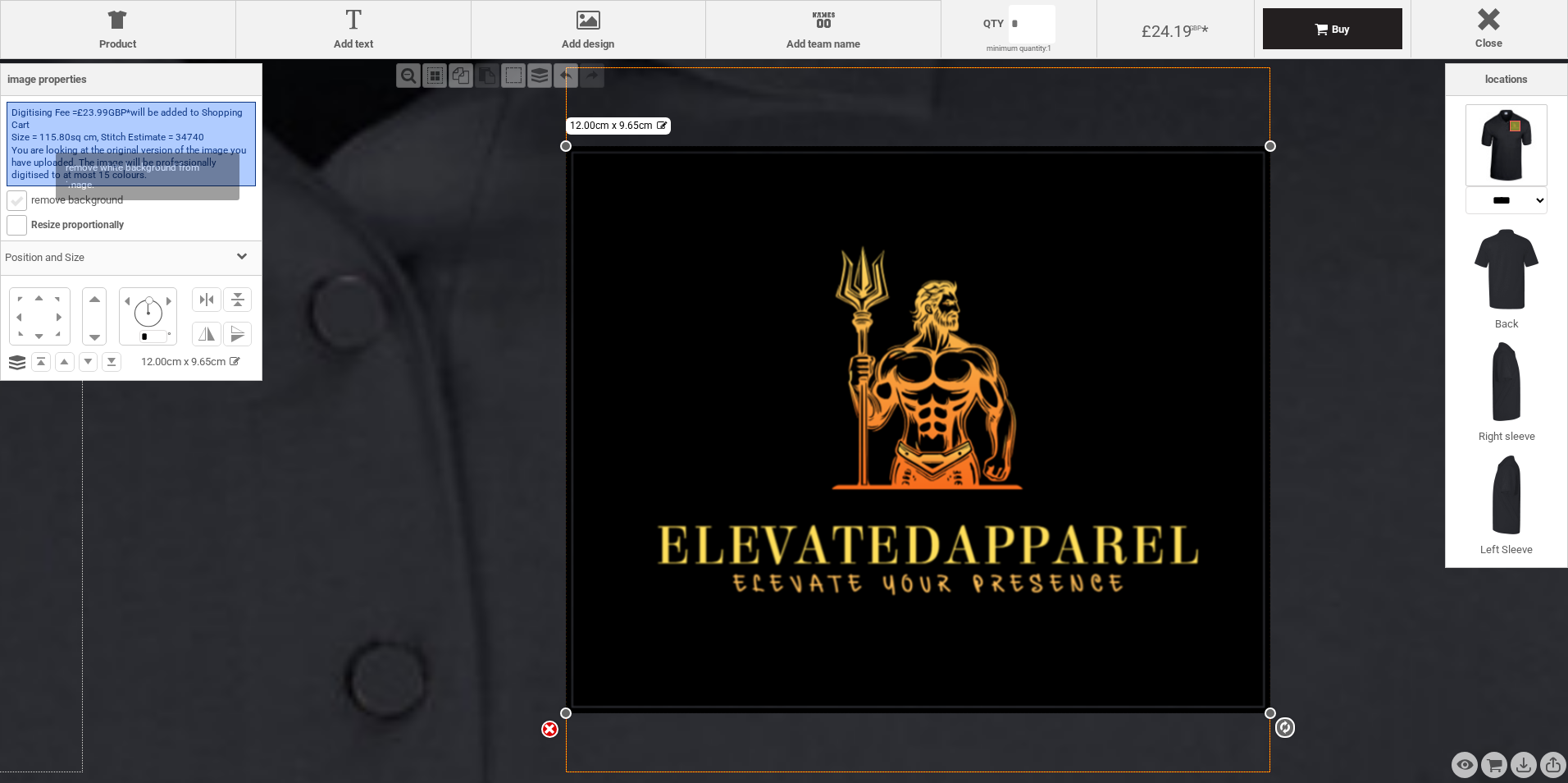
click at [10, 198] on b at bounding box center [17, 201] width 19 height 19
click at [10, 199] on b at bounding box center [17, 201] width 19 height 19
click at [12, 199] on b at bounding box center [17, 201] width 19 height 19
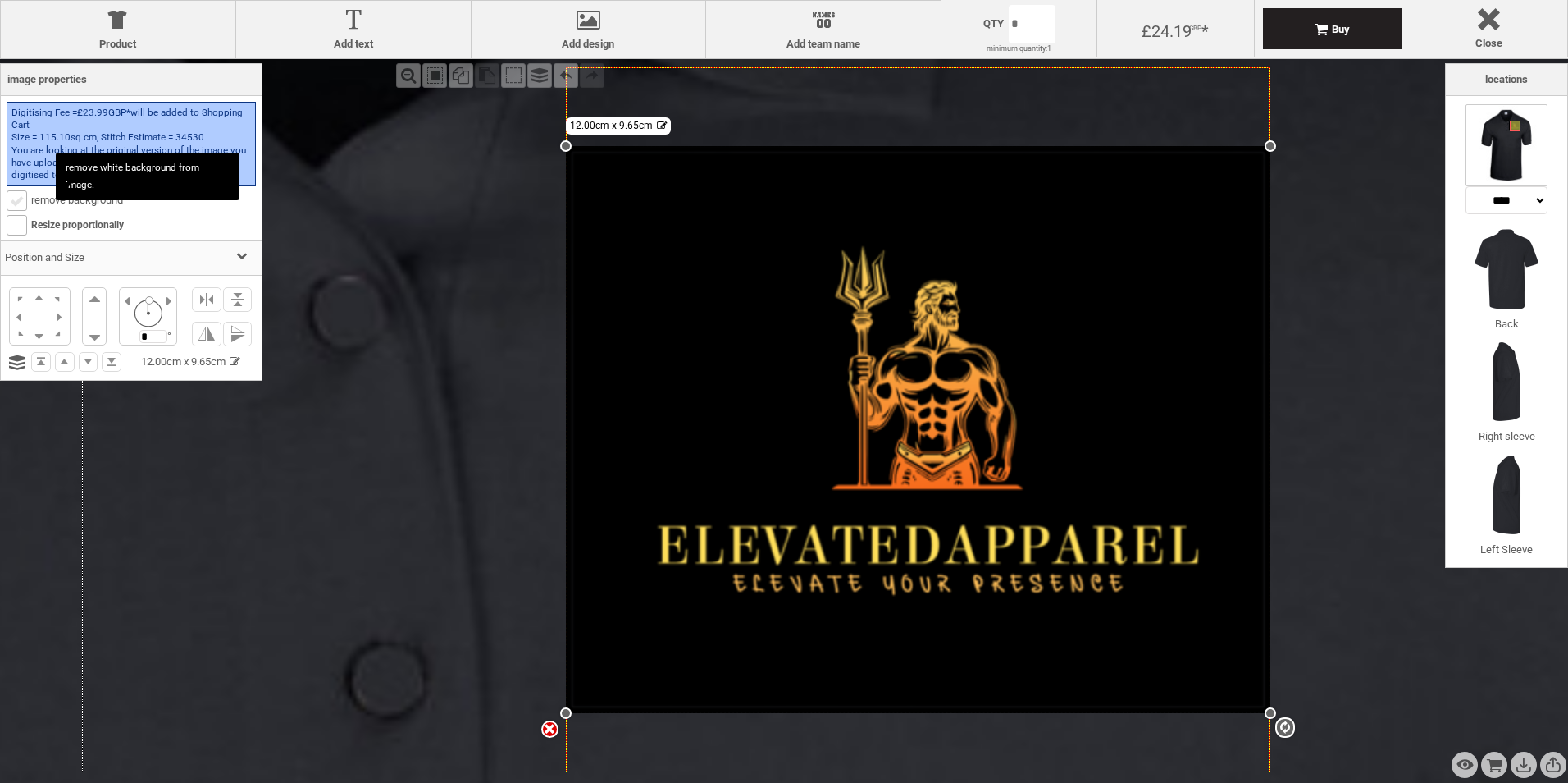
click at [12, 199] on b at bounding box center [17, 201] width 19 height 19
click at [13, 199] on b at bounding box center [17, 201] width 19 height 19
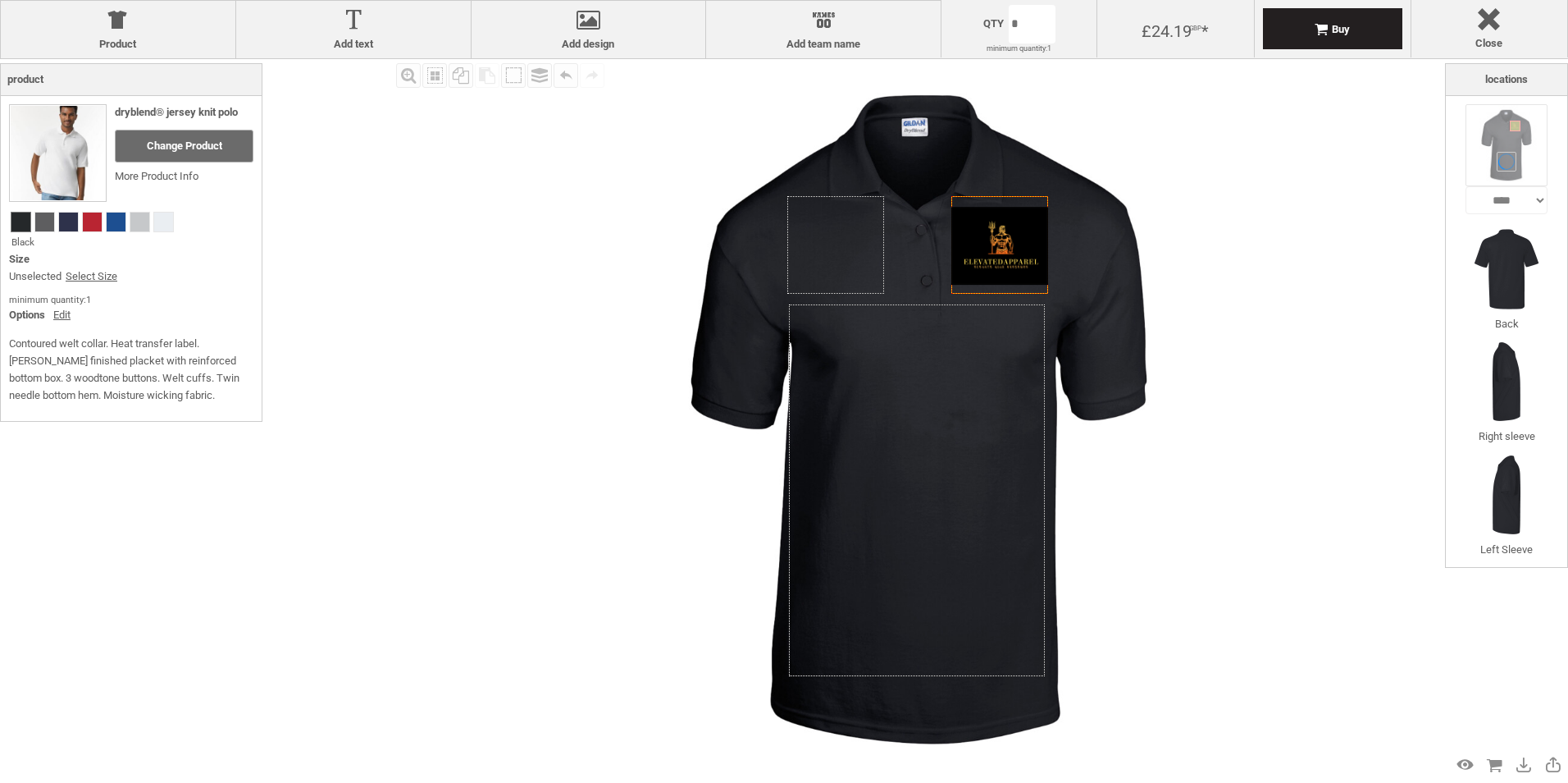
drag, startPoint x: 1082, startPoint y: 229, endPoint x: 371, endPoint y: 268, distance: 712.1
click at [371, 268] on div "Fill Background Zoom in Zoom out Select All Copy All Selected Paste Off On Grou…" at bounding box center [784, 450] width 1568 height 783
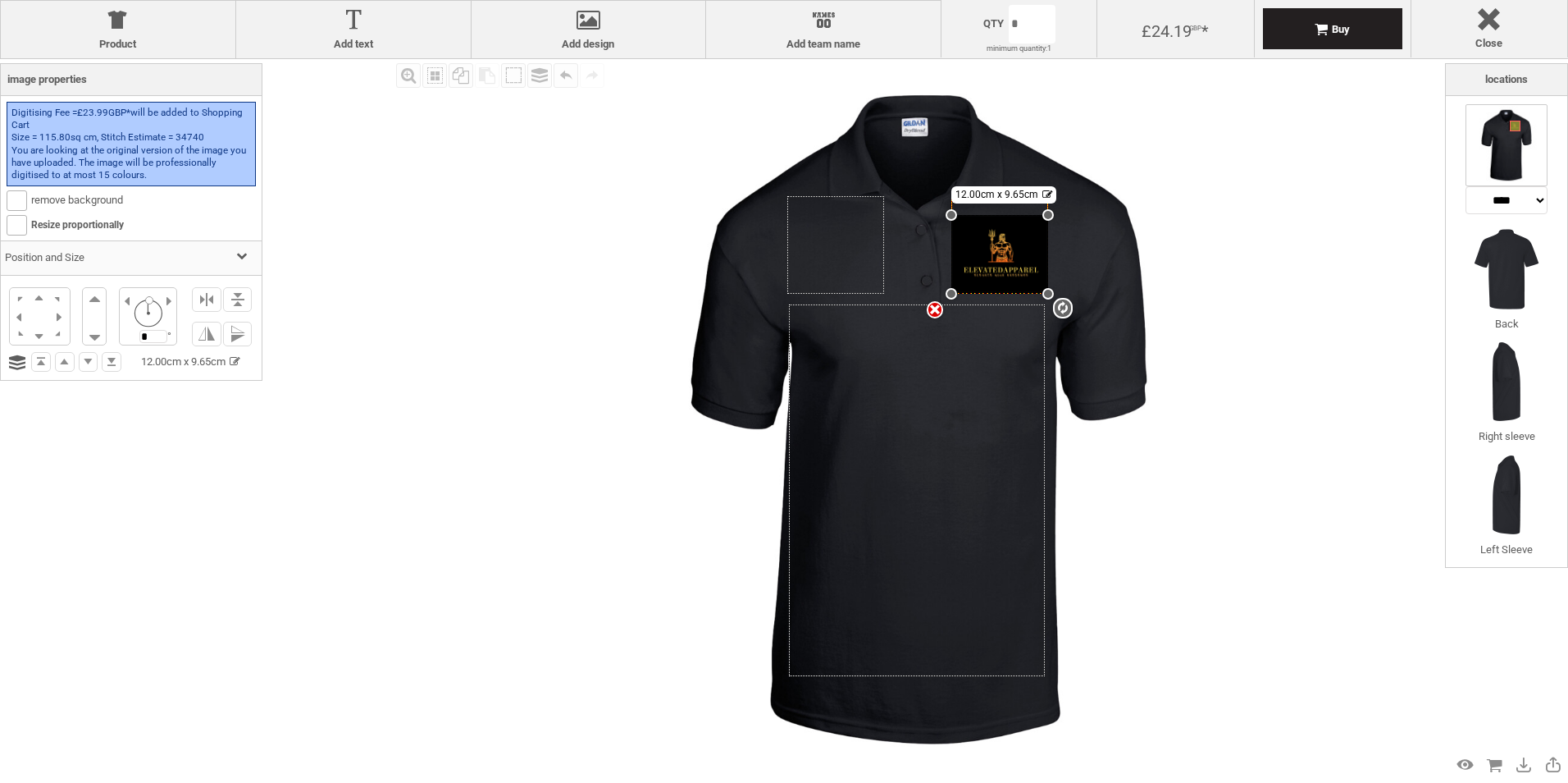
drag, startPoint x: 1025, startPoint y: 239, endPoint x: 1020, endPoint y: 262, distance: 23.5
click at [1020, 262] on div "settings 12.00cm x 9.65cm" at bounding box center [1000, 254] width 98 height 78
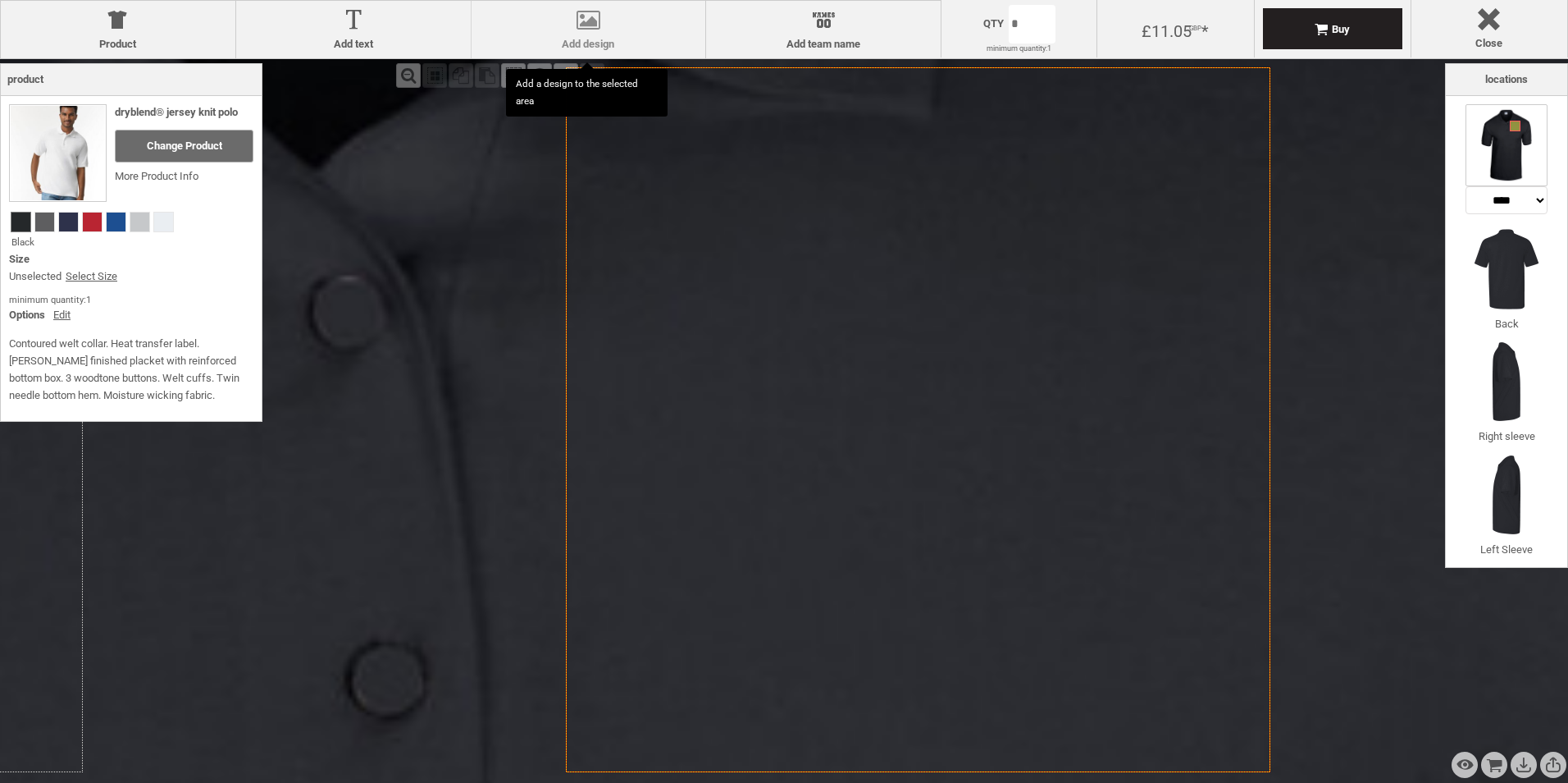
click at [640, 16] on div at bounding box center [589, 22] width 218 height 29
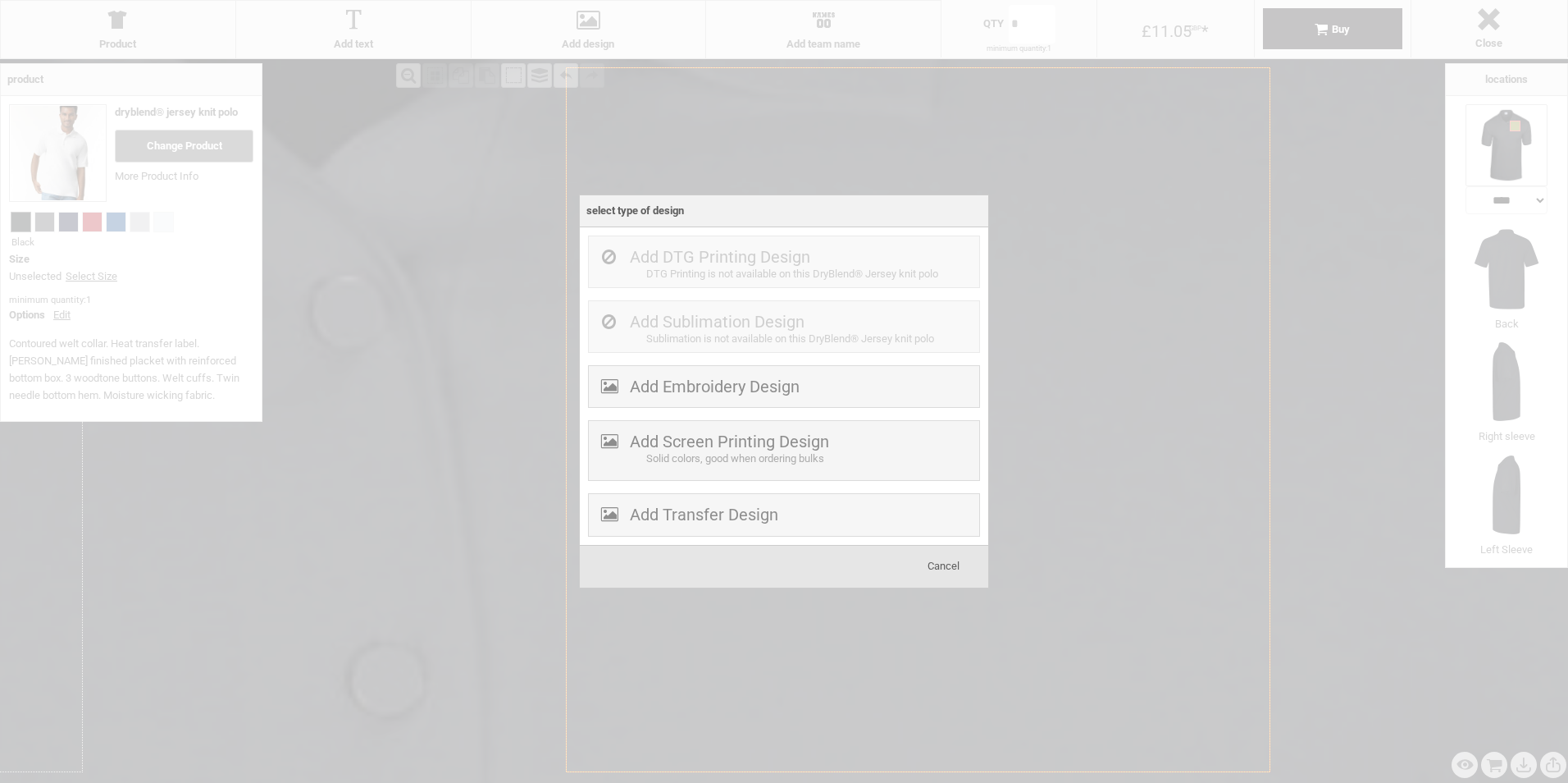
click at [227, 306] on div at bounding box center [784, 391] width 1568 height 783
click at [949, 576] on div "Cancel" at bounding box center [943, 566] width 82 height 33
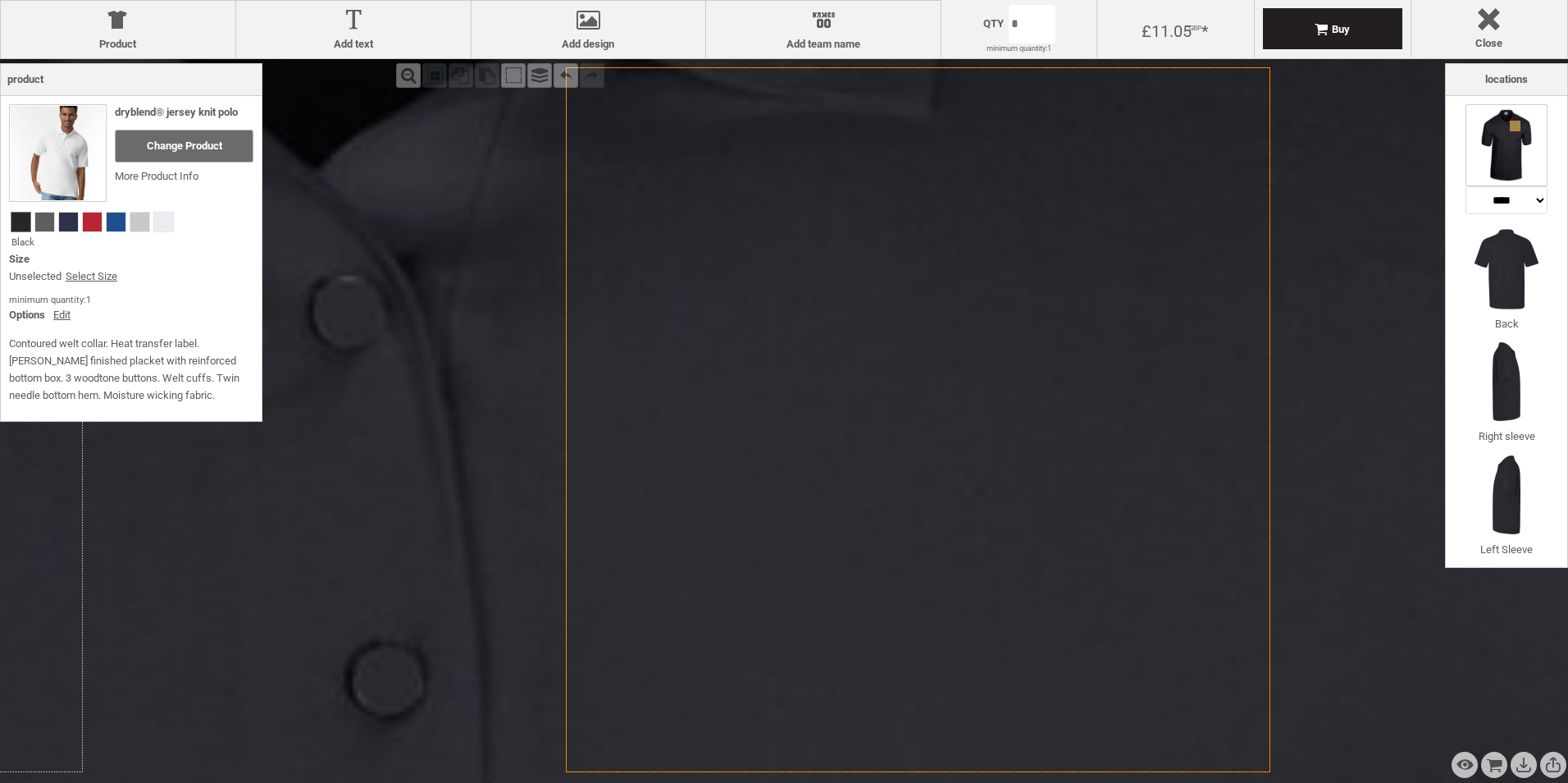
drag, startPoint x: 829, startPoint y: 286, endPoint x: 765, endPoint y: 270, distance: 66.0
click at [765, 270] on icon "Created with [PERSON_NAME] 2.1.2" at bounding box center [918, 420] width 704 height 704
click at [605, 38] on label "Add design" at bounding box center [589, 44] width 218 height 13
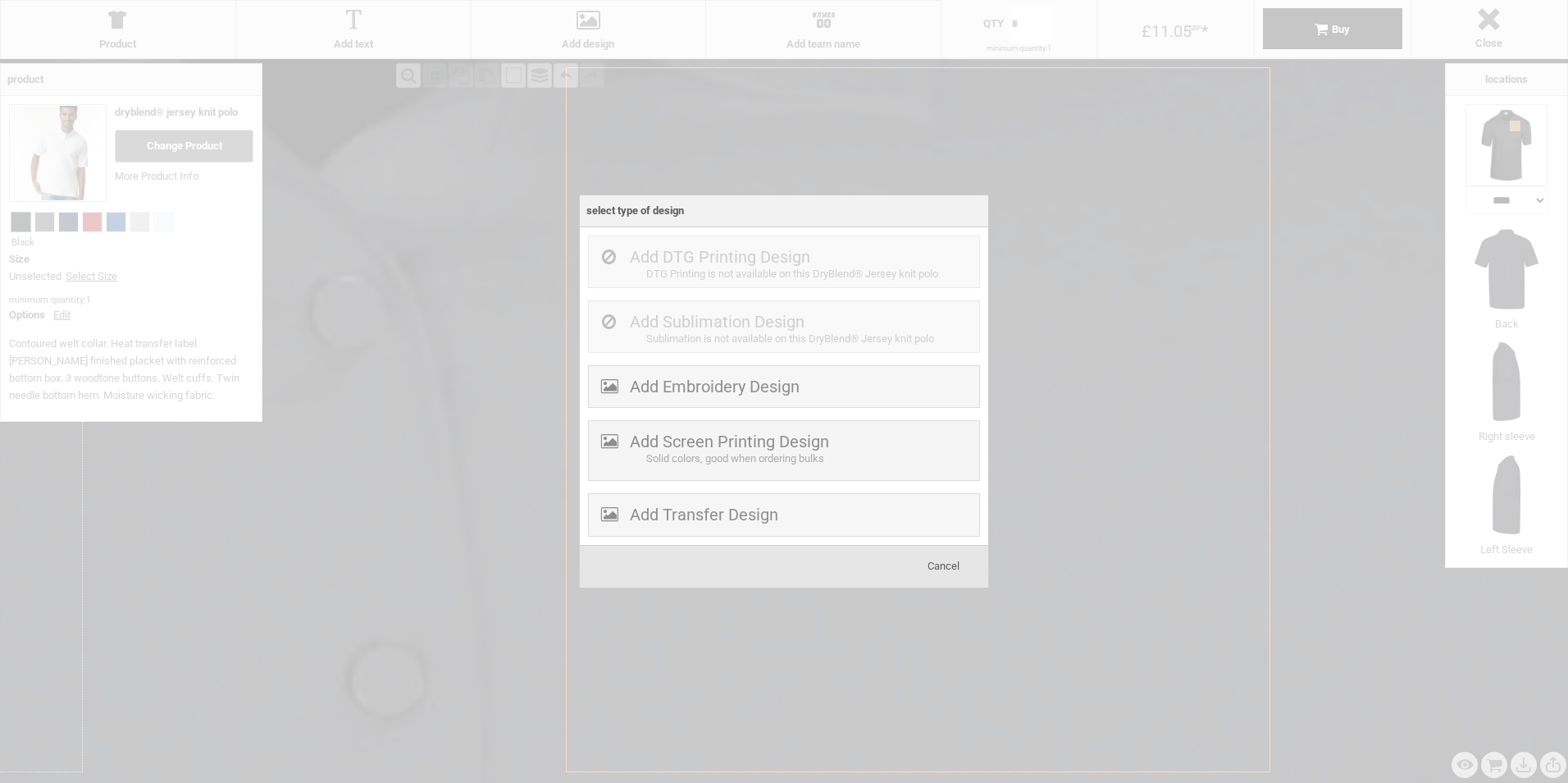
drag, startPoint x: 648, startPoint y: 514, endPoint x: 649, endPoint y: 524, distance: 10.0
click at [656, 513] on label "Add Transfer Design" at bounding box center [704, 514] width 149 height 20
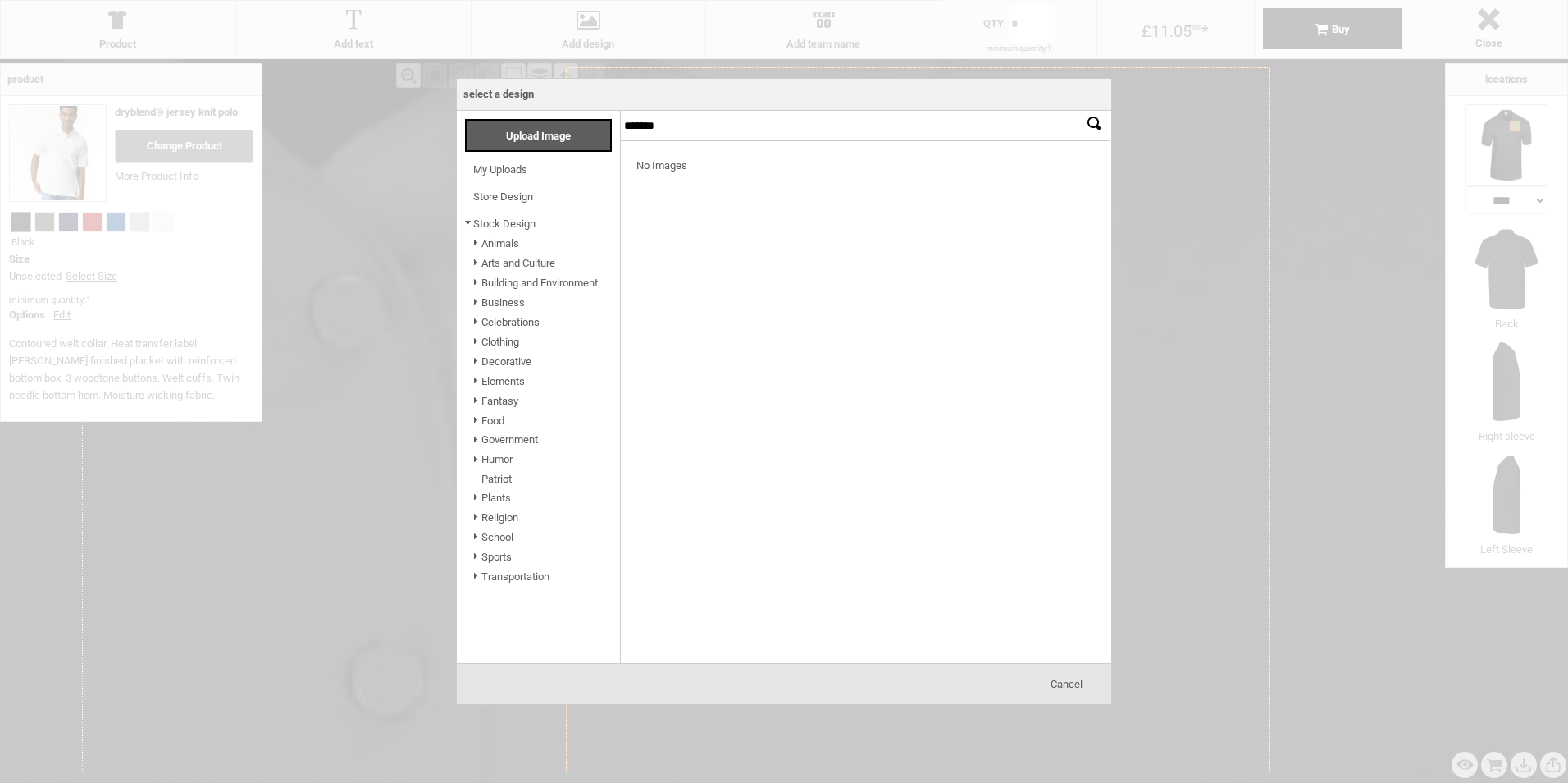
click at [1148, 106] on div at bounding box center [784, 391] width 1568 height 783
drag, startPoint x: 1040, startPoint y: 686, endPoint x: 1051, endPoint y: 682, distance: 11.7
click at [1051, 683] on div "Cancel" at bounding box center [1066, 684] width 82 height 33
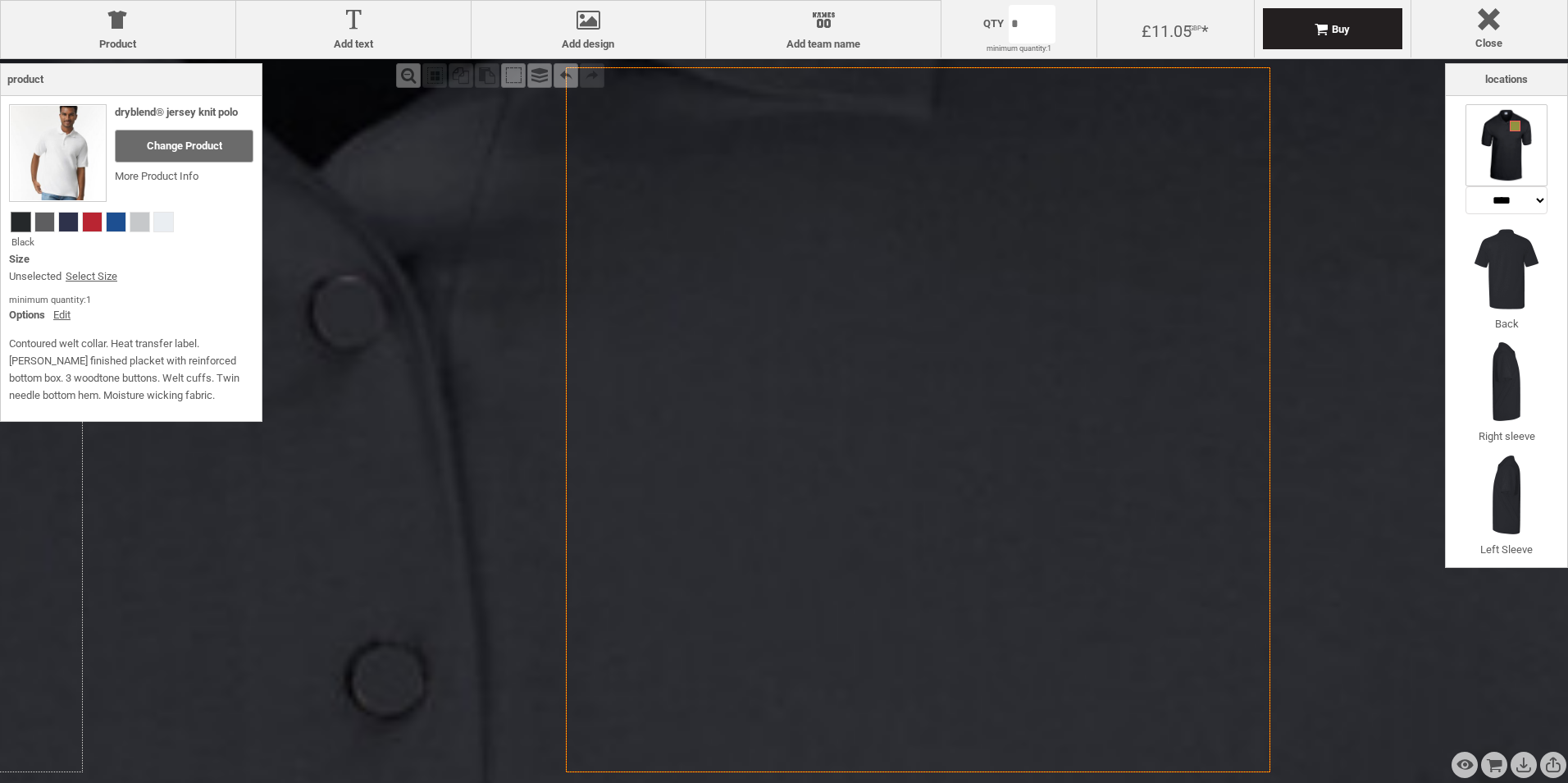
drag, startPoint x: 1051, startPoint y: 682, endPoint x: 1044, endPoint y: 651, distance: 31.8
click at [1051, 682] on icon "Created with [PERSON_NAME] 2.1.2" at bounding box center [918, 420] width 704 height 704
drag, startPoint x: 980, startPoint y: 532, endPoint x: 893, endPoint y: 486, distance: 98.4
click at [904, 485] on icon "Created with [PERSON_NAME] 2.1.2" at bounding box center [918, 420] width 704 height 704
click at [912, 535] on icon "Created with [PERSON_NAME] 2.1.2" at bounding box center [918, 420] width 704 height 704
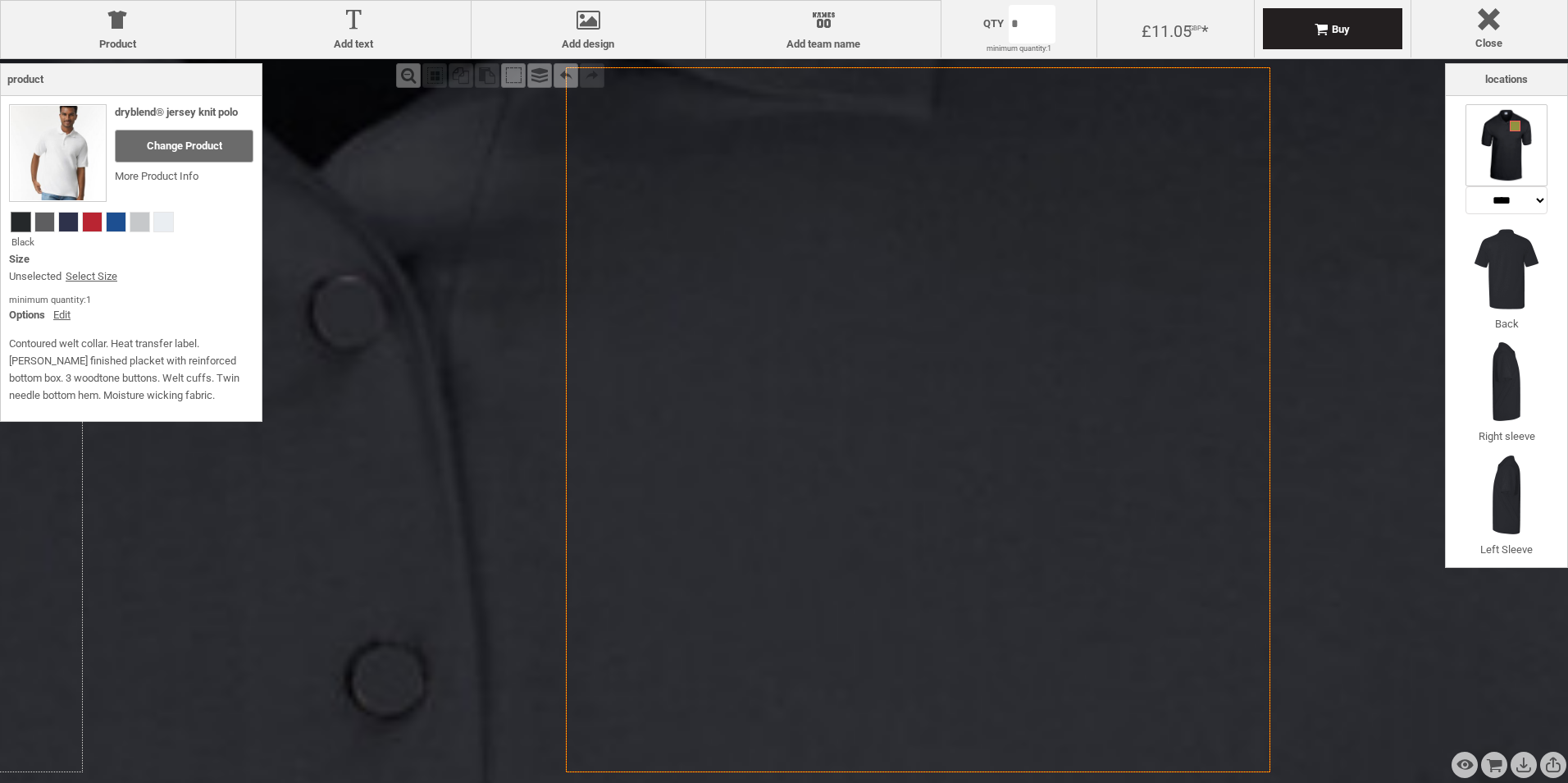
drag, startPoint x: 752, startPoint y: 538, endPoint x: 394, endPoint y: 356, distance: 401.6
click at [394, 356] on div "Fill Background Zoom in Zoom out Select All Copy All Selected Paste Off On Grou…" at bounding box center [918, 419] width 1053 height 721
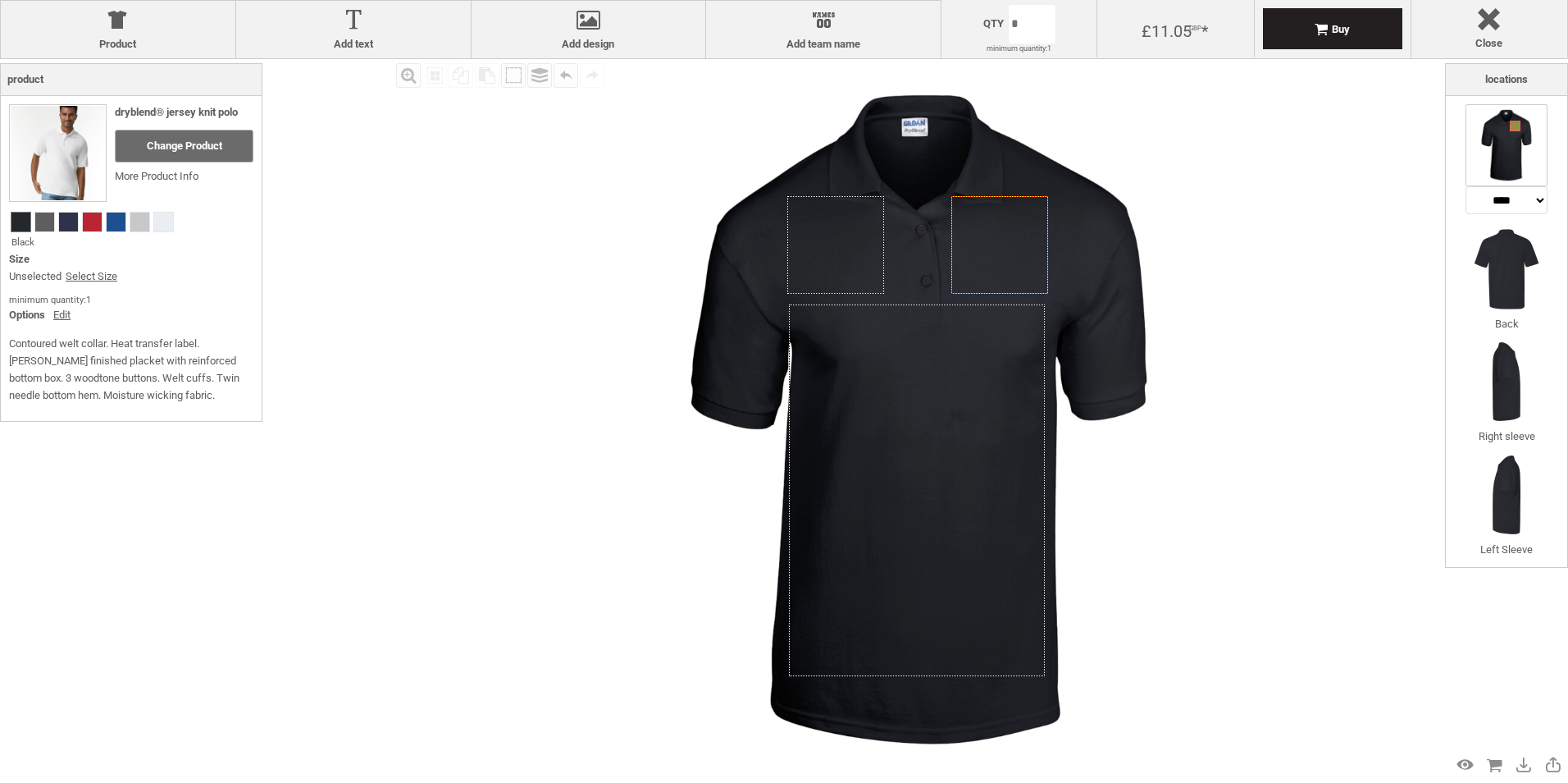
click at [601, 26] on div at bounding box center [589, 22] width 218 height 29
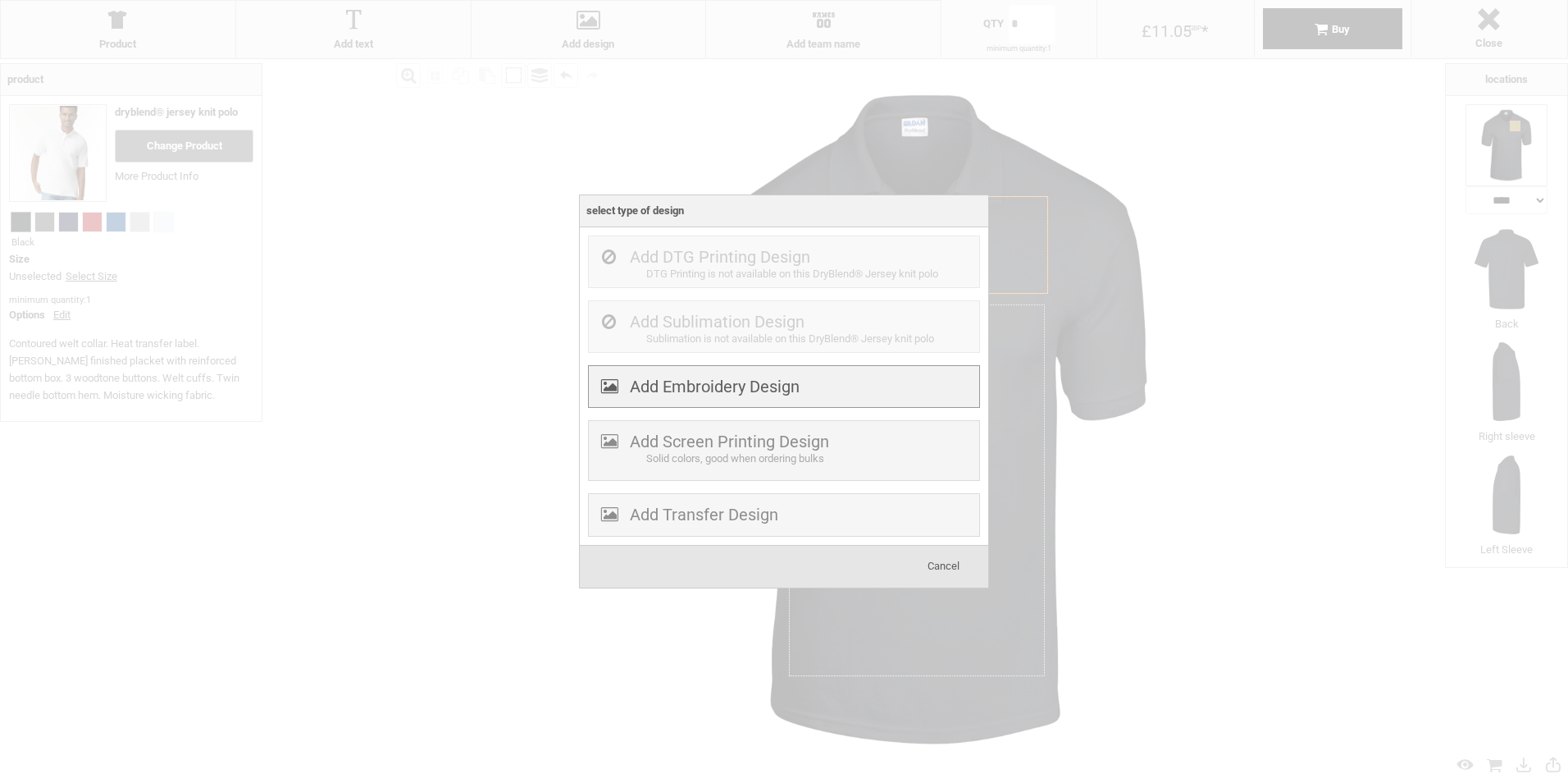
click at [867, 388] on div "Add Embroidery Design" at bounding box center [784, 387] width 392 height 43
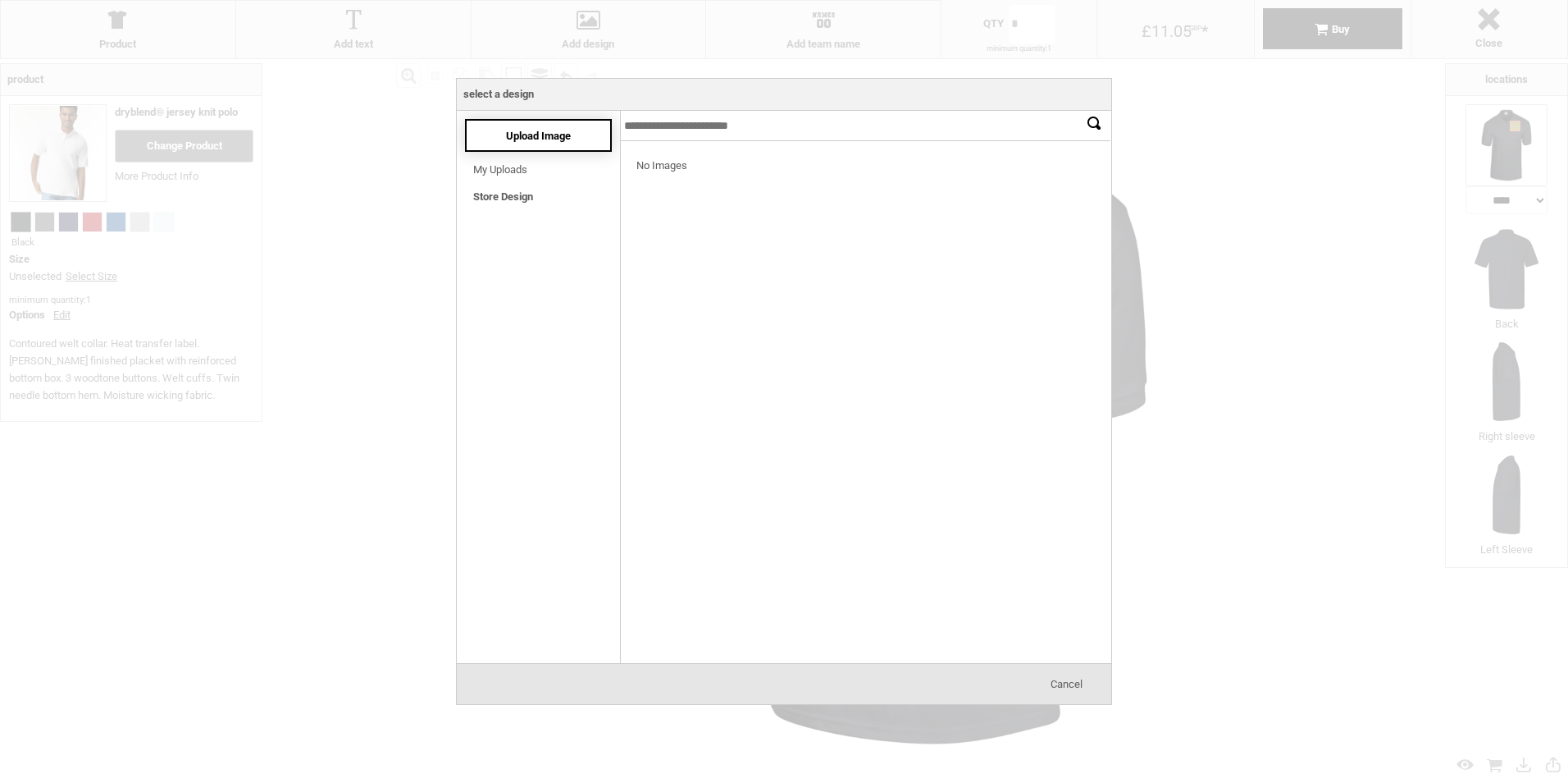
click at [529, 126] on div "Upload Image" at bounding box center [539, 135] width 147 height 33
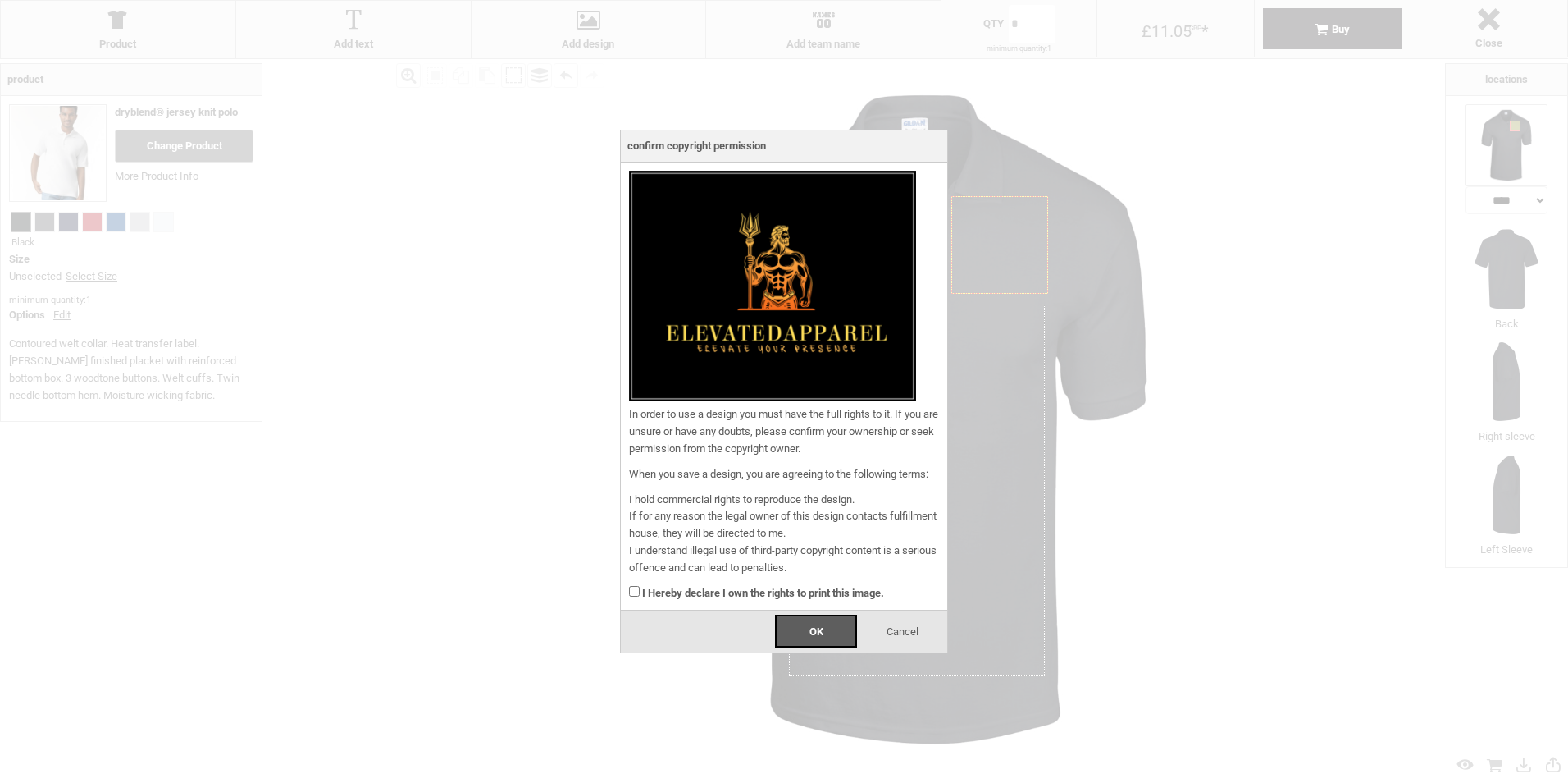
click at [829, 636] on div "OK" at bounding box center [816, 631] width 82 height 33
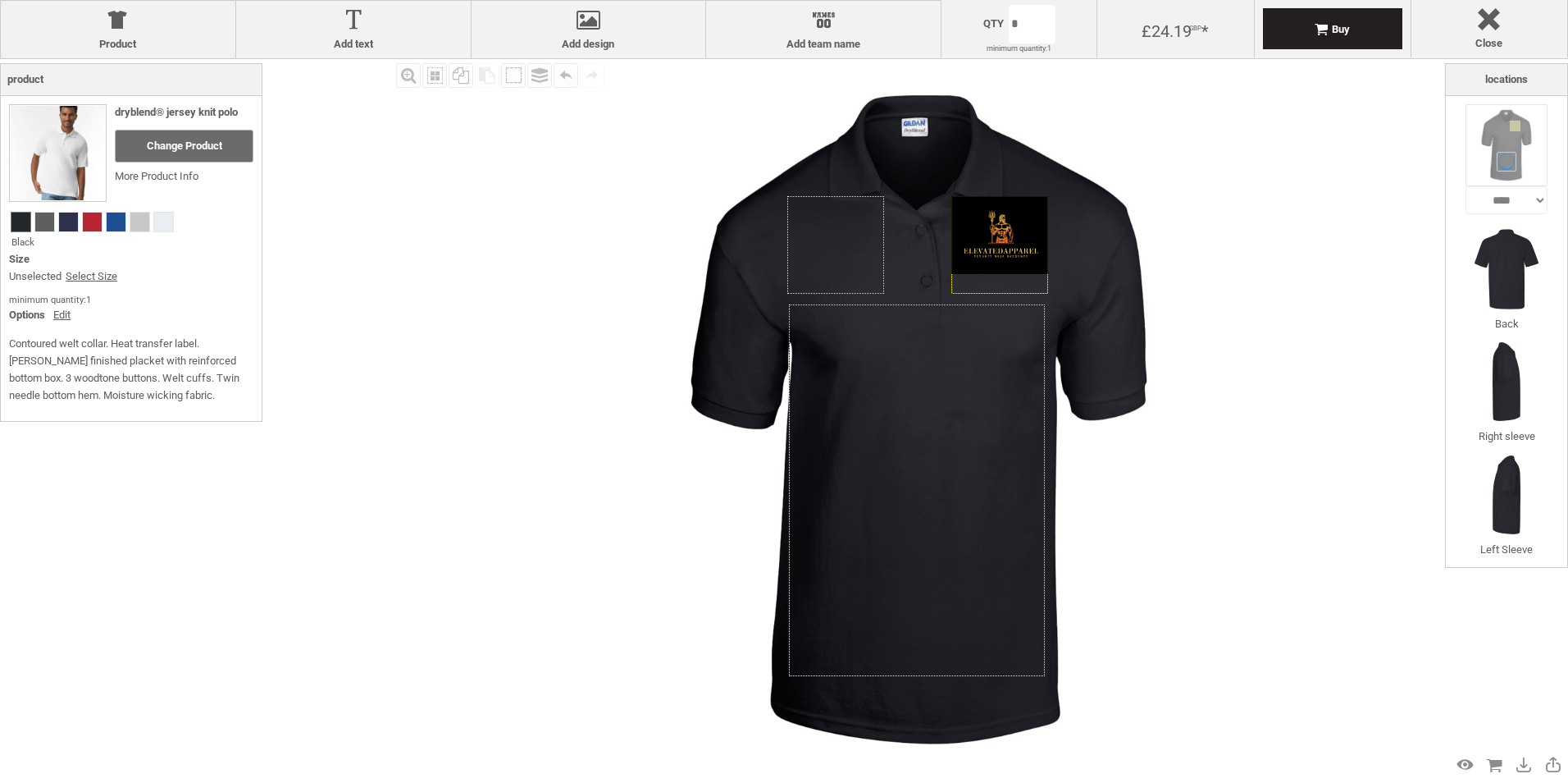
click at [1114, 274] on img at bounding box center [918, 419] width 720 height 721
click at [1024, 245] on div at bounding box center [1000, 235] width 98 height 78
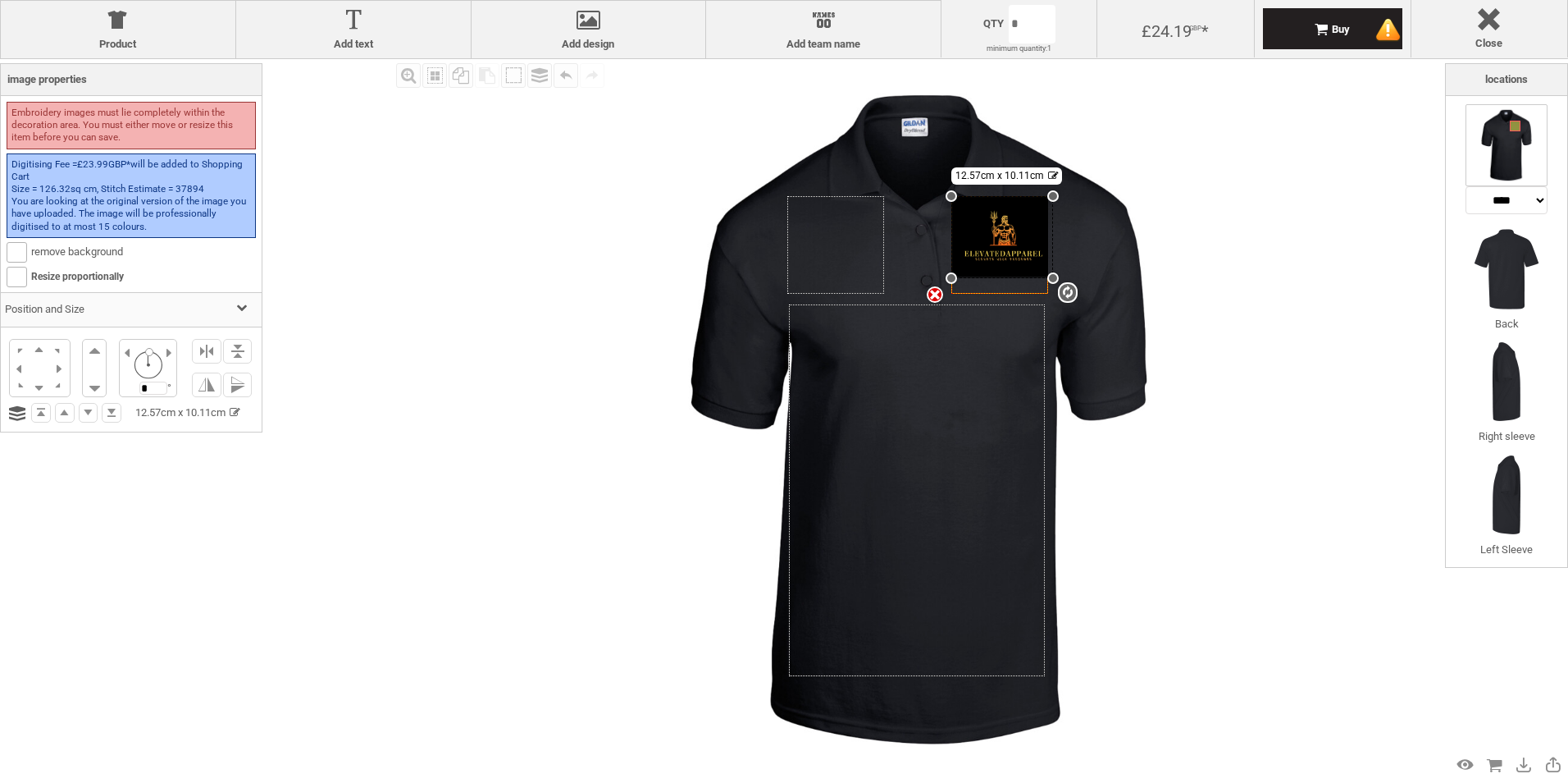
drag, startPoint x: 1050, startPoint y: 275, endPoint x: 974, endPoint y: 278, distance: 76.1
click at [974, 278] on div "Created with [PERSON_NAME] 2.1.2 Created with [PERSON_NAME] 2.1.2 Created with …" at bounding box center [1000, 245] width 98 height 98
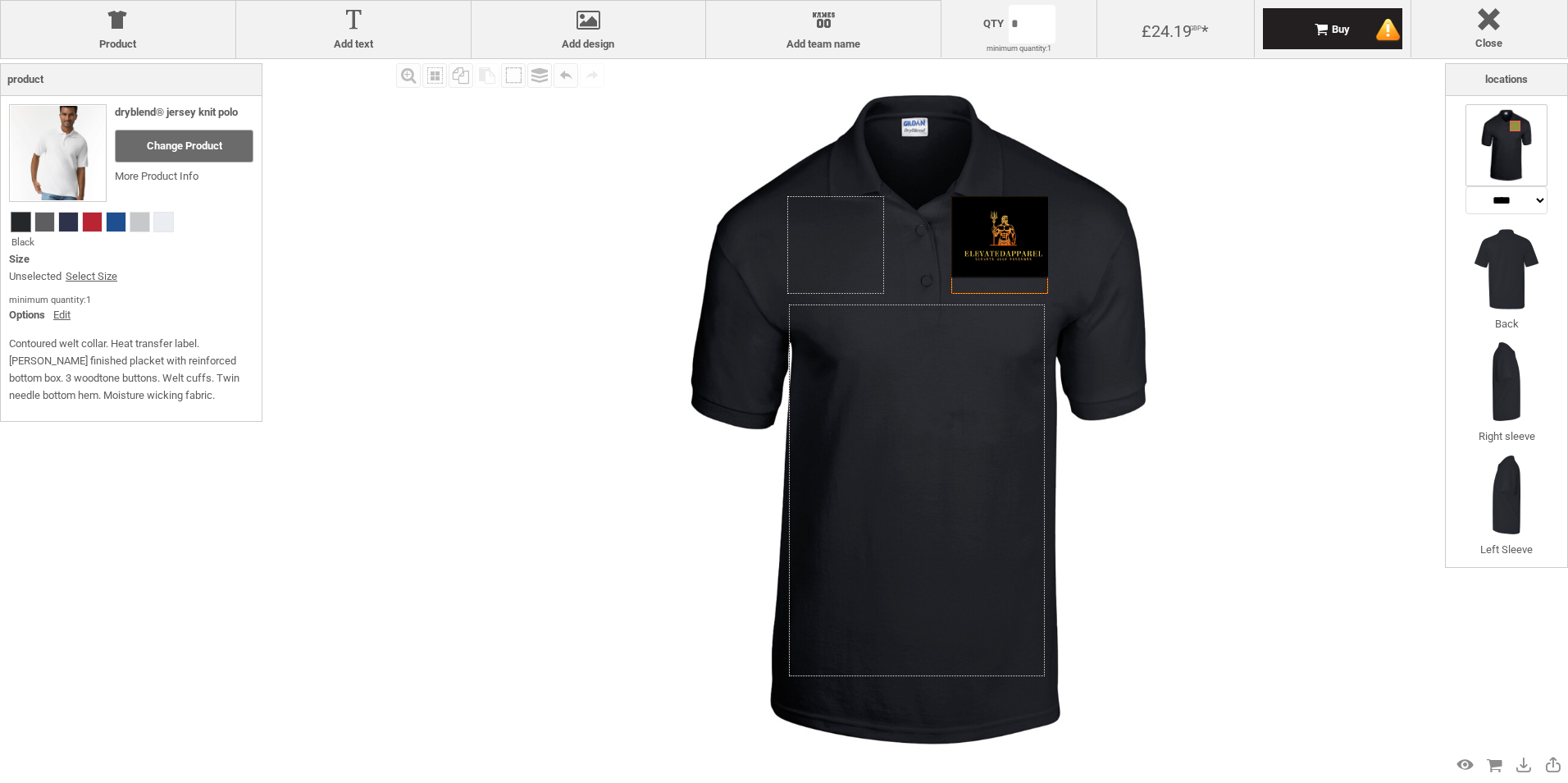
click at [1120, 221] on img at bounding box center [918, 419] width 720 height 721
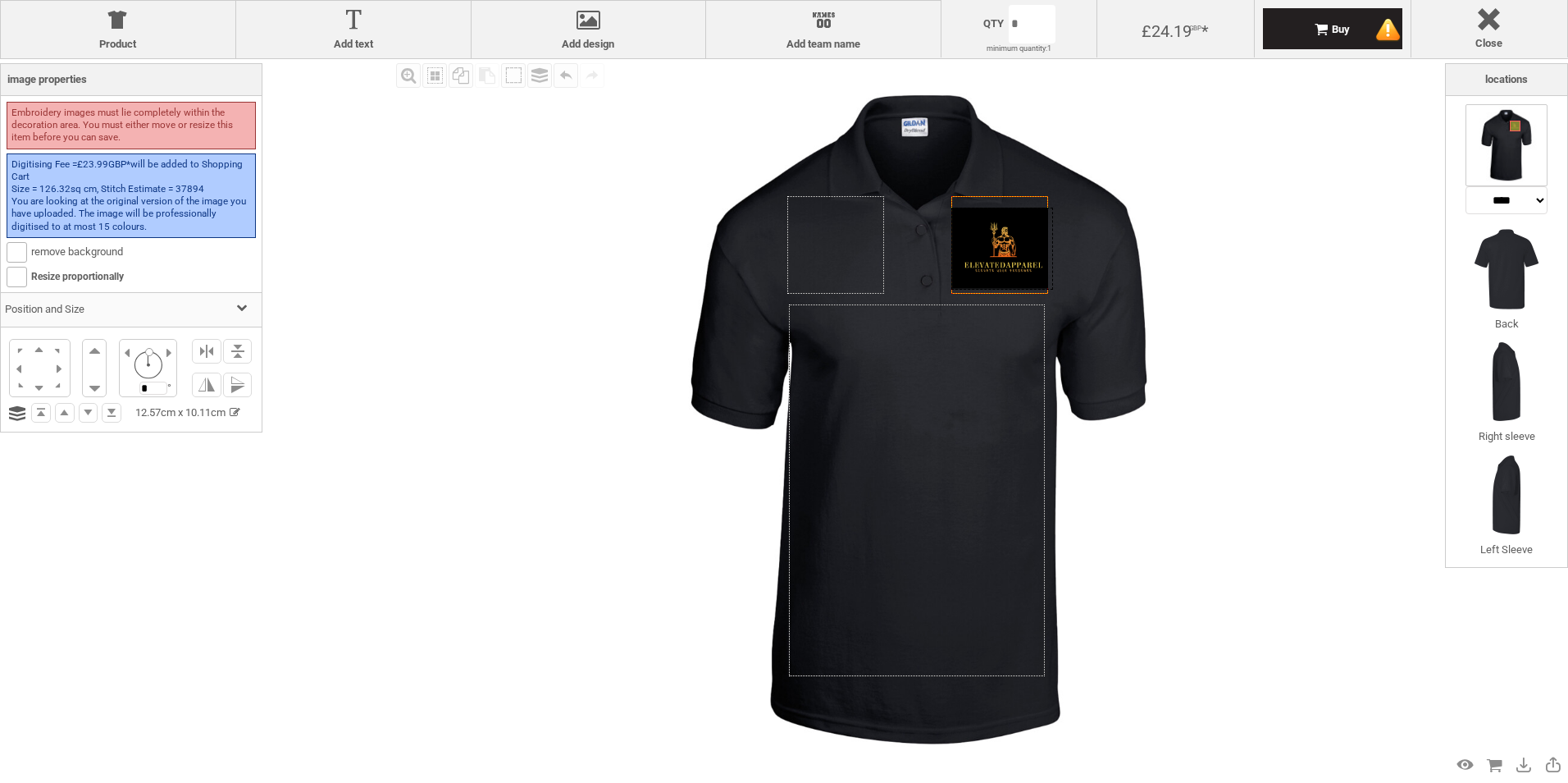
drag, startPoint x: 1014, startPoint y: 215, endPoint x: 1012, endPoint y: 228, distance: 13.2
click at [1012, 228] on div at bounding box center [1002, 248] width 102 height 82
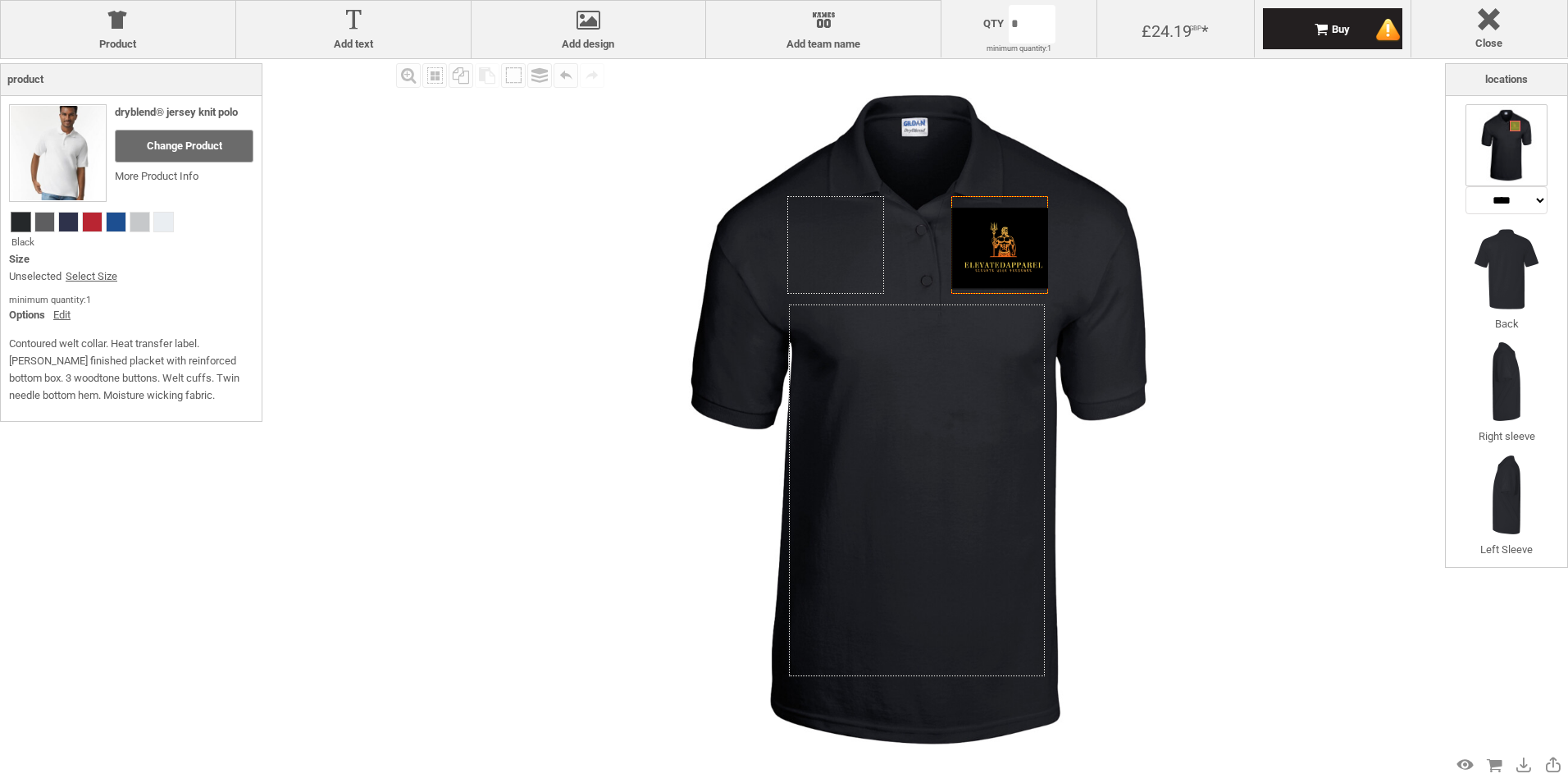
click at [1197, 191] on img at bounding box center [918, 419] width 720 height 721
click at [1101, 247] on img at bounding box center [918, 419] width 720 height 721
click at [1017, 238] on div at bounding box center [1002, 248] width 102 height 82
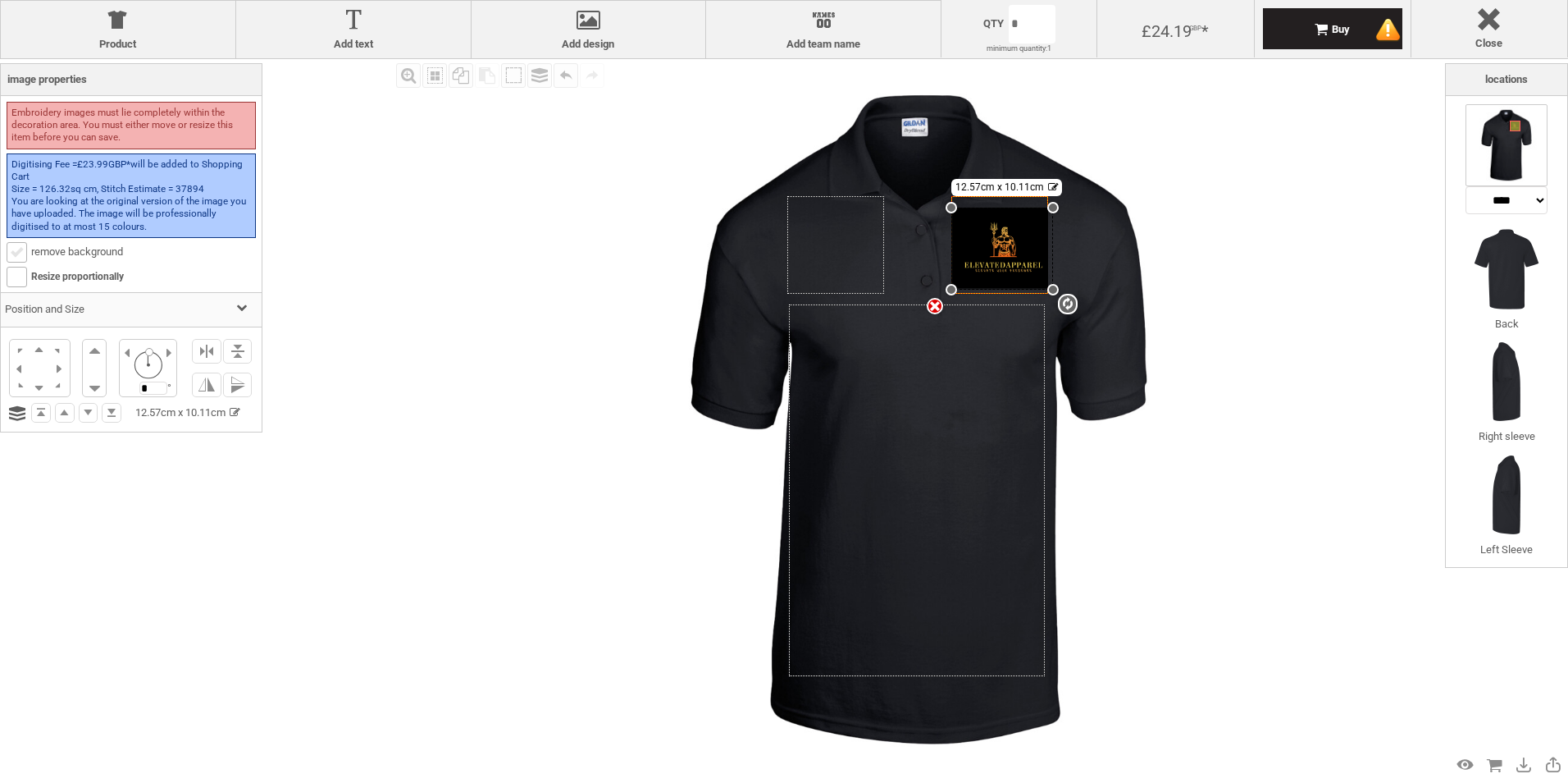
drag, startPoint x: 1015, startPoint y: 239, endPoint x: 15, endPoint y: 247, distance: 1000.0
click at [15, 247] on b at bounding box center [17, 253] width 19 height 19
click at [14, 253] on b at bounding box center [17, 253] width 19 height 19
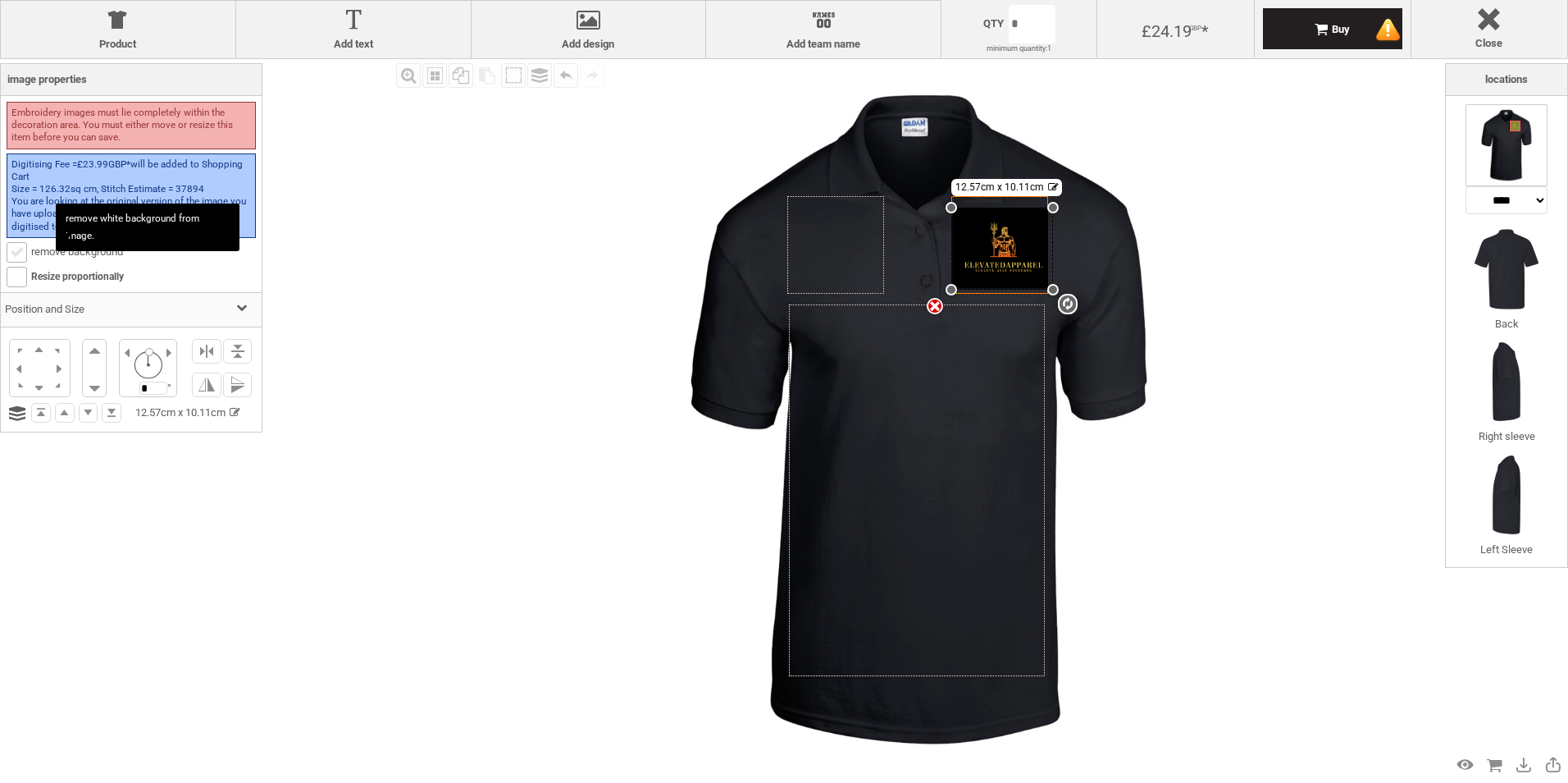
click at [15, 253] on b at bounding box center [17, 253] width 19 height 19
click at [15, 254] on b at bounding box center [17, 253] width 19 height 19
click at [10, 277] on b at bounding box center [17, 277] width 19 height 19
click at [477, 268] on div "Fill Background Zoom in Zoom out Select All Copy All Selected Paste Off On Grou…" at bounding box center [918, 419] width 1053 height 721
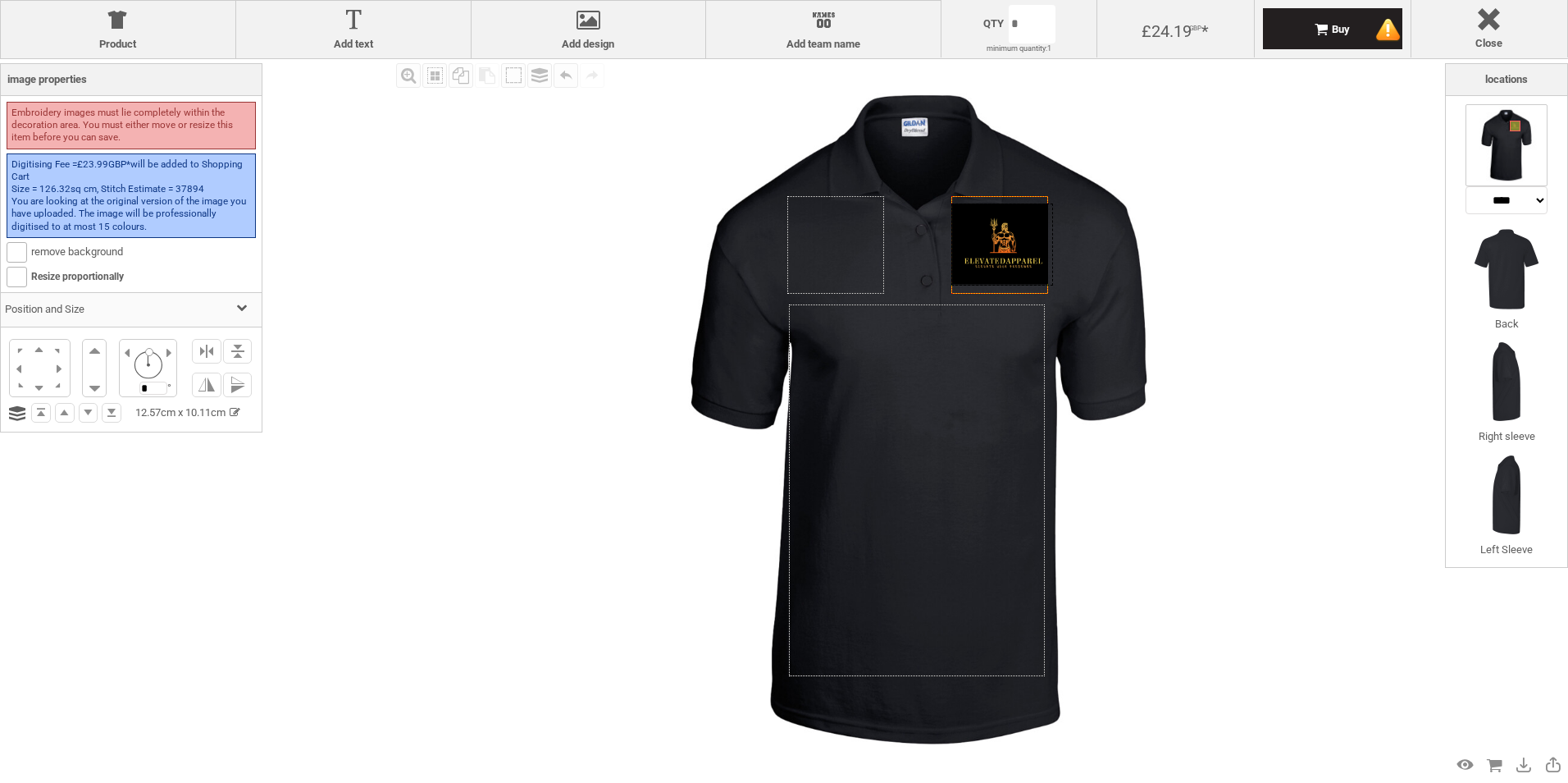
drag, startPoint x: 1030, startPoint y: 228, endPoint x: 985, endPoint y: 224, distance: 45.2
click at [985, 224] on div at bounding box center [1002, 244] width 102 height 82
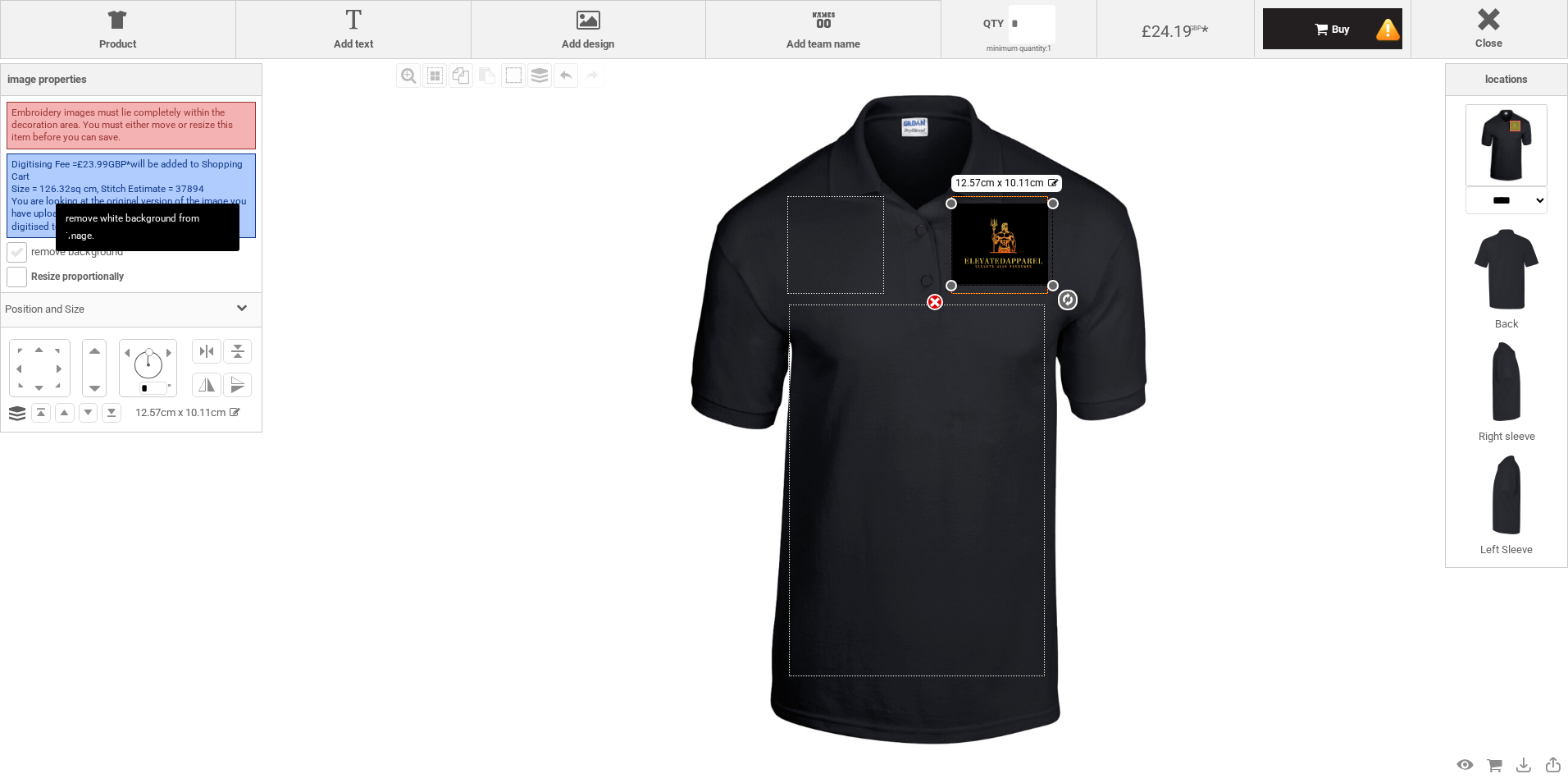
click at [17, 256] on b at bounding box center [17, 253] width 19 height 19
click at [1142, 316] on img at bounding box center [918, 419] width 720 height 721
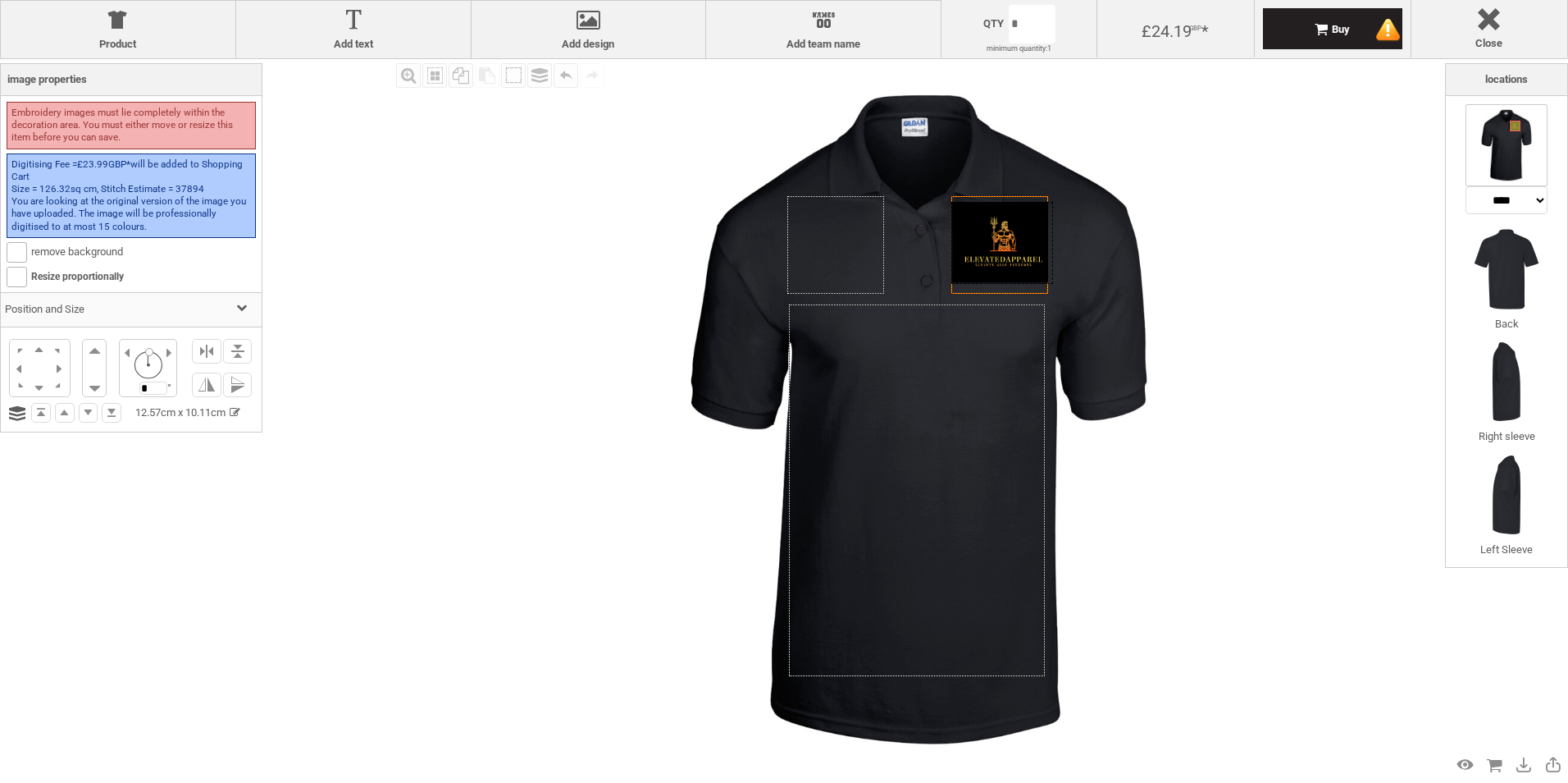
click at [982, 261] on div at bounding box center [1002, 242] width 102 height 82
